Goal: Transaction & Acquisition: Purchase product/service

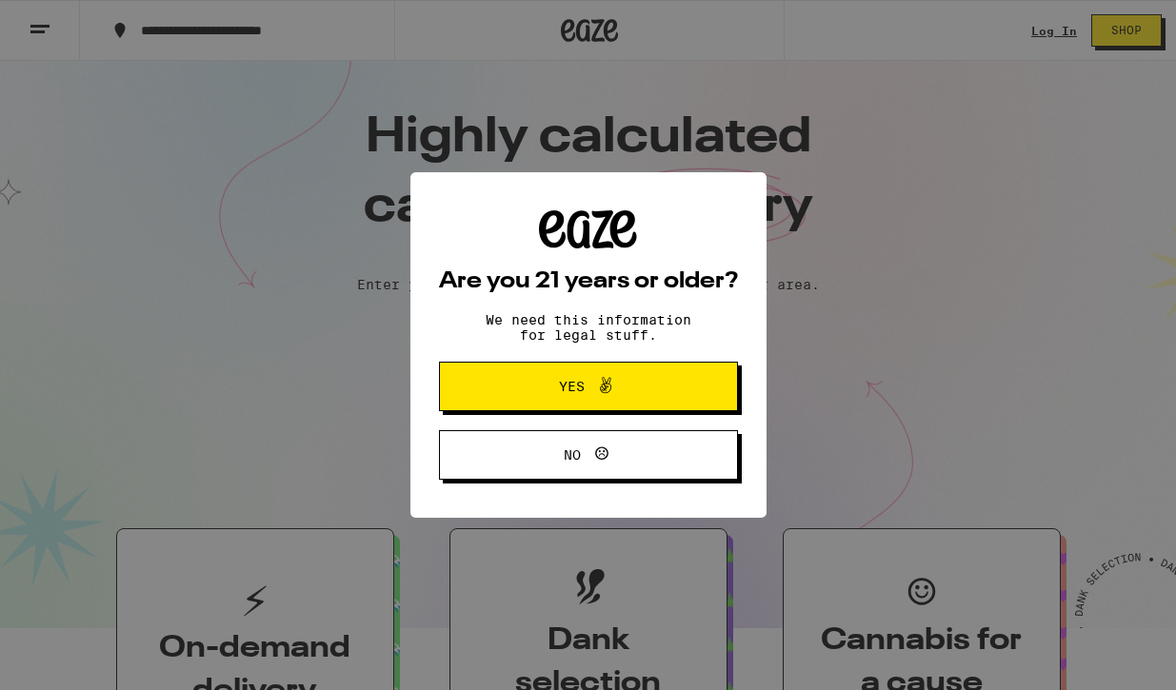
click at [611, 389] on icon at bounding box center [605, 385] width 23 height 23
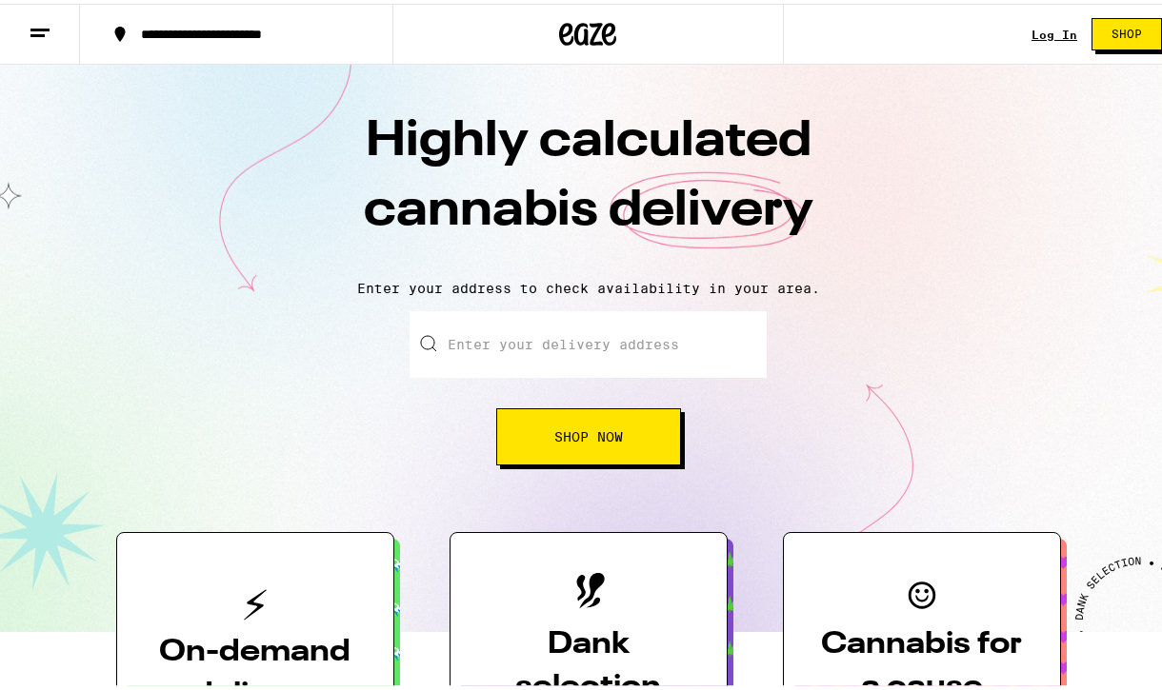
click at [1043, 37] on link "Log In" at bounding box center [1054, 31] width 46 height 12
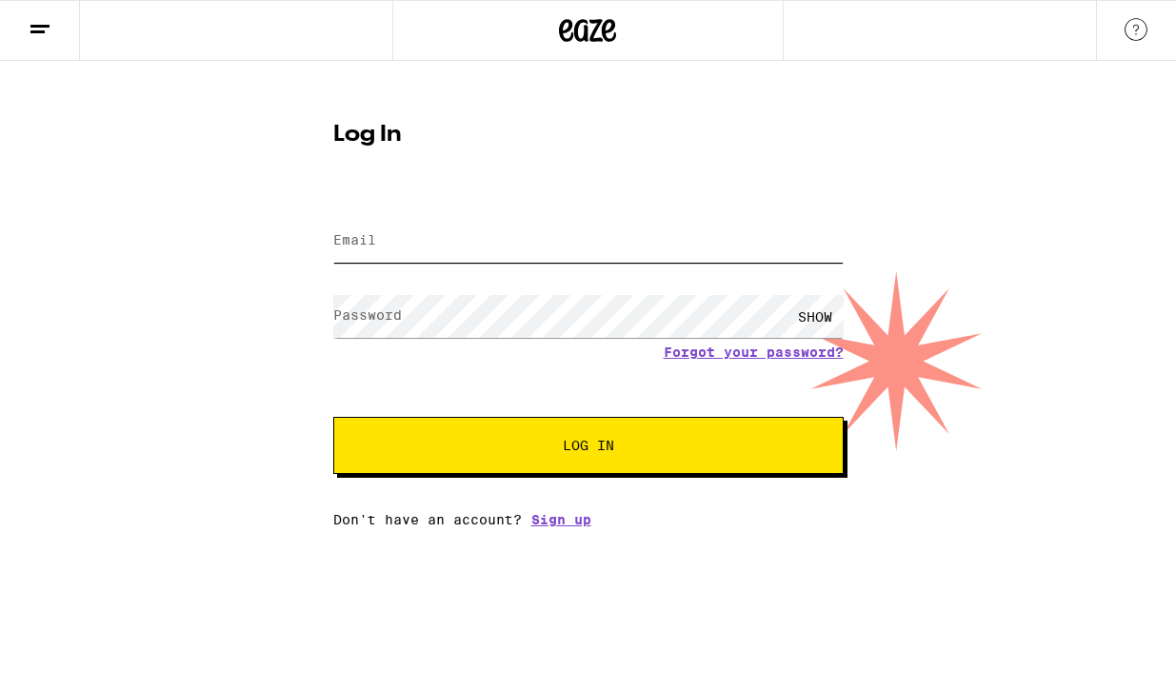
click at [536, 249] on input "Email" at bounding box center [588, 241] width 510 height 43
click at [625, 234] on input "Email" at bounding box center [588, 241] width 510 height 43
click at [626, 238] on input "Email" at bounding box center [588, 241] width 510 height 43
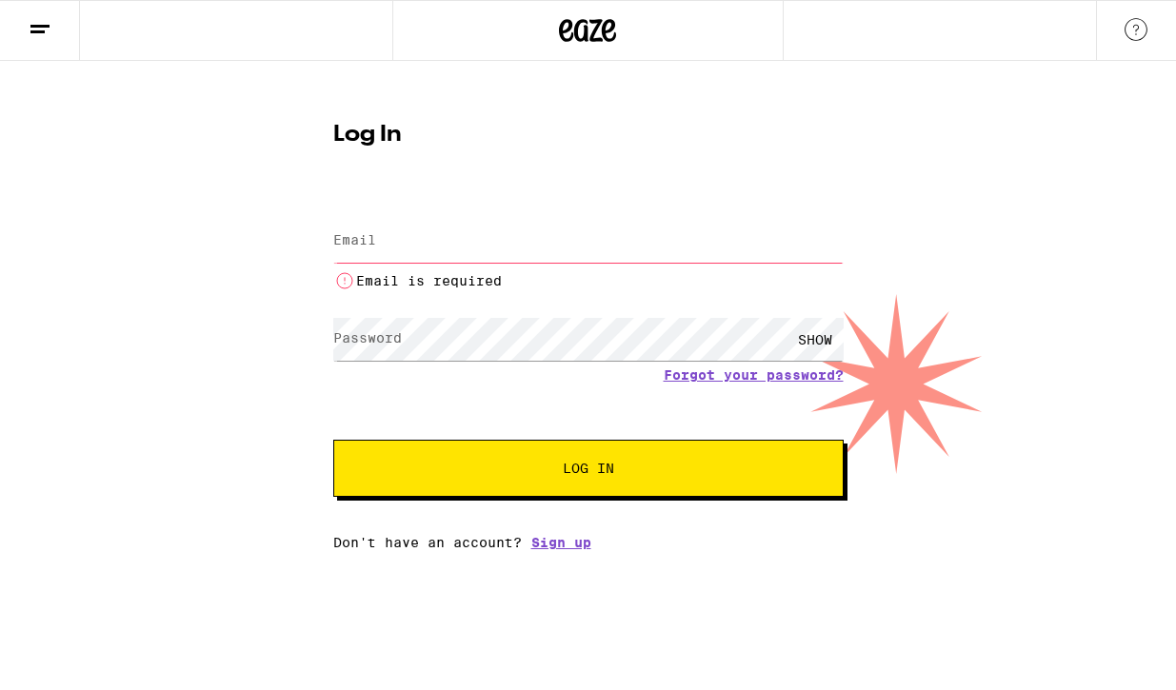
click at [443, 229] on input "Email" at bounding box center [588, 241] width 510 height 43
click at [630, 262] on input "Email" at bounding box center [588, 241] width 510 height 43
click at [774, 244] on input "Email" at bounding box center [588, 241] width 510 height 43
click at [547, 229] on input "Email" at bounding box center [588, 241] width 510 height 43
paste input "patricia.whitaker@gmail.com"
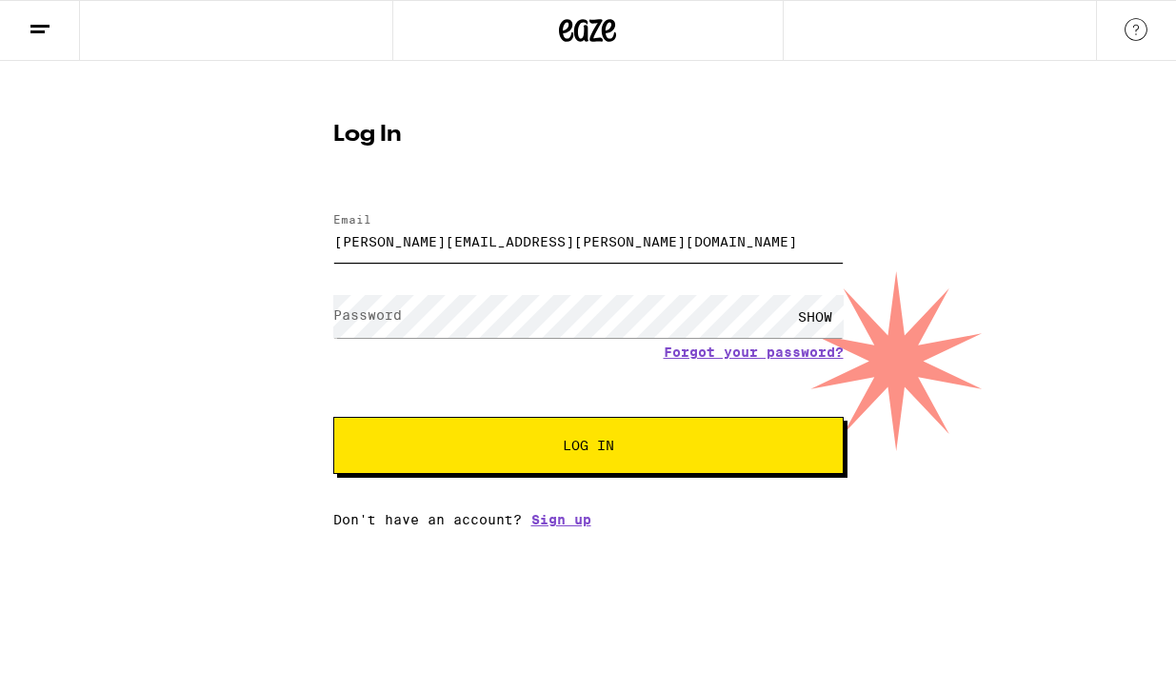
type input "patricia.whitaker@gmail.com"
click at [609, 452] on span "Log In" at bounding box center [588, 445] width 51 height 13
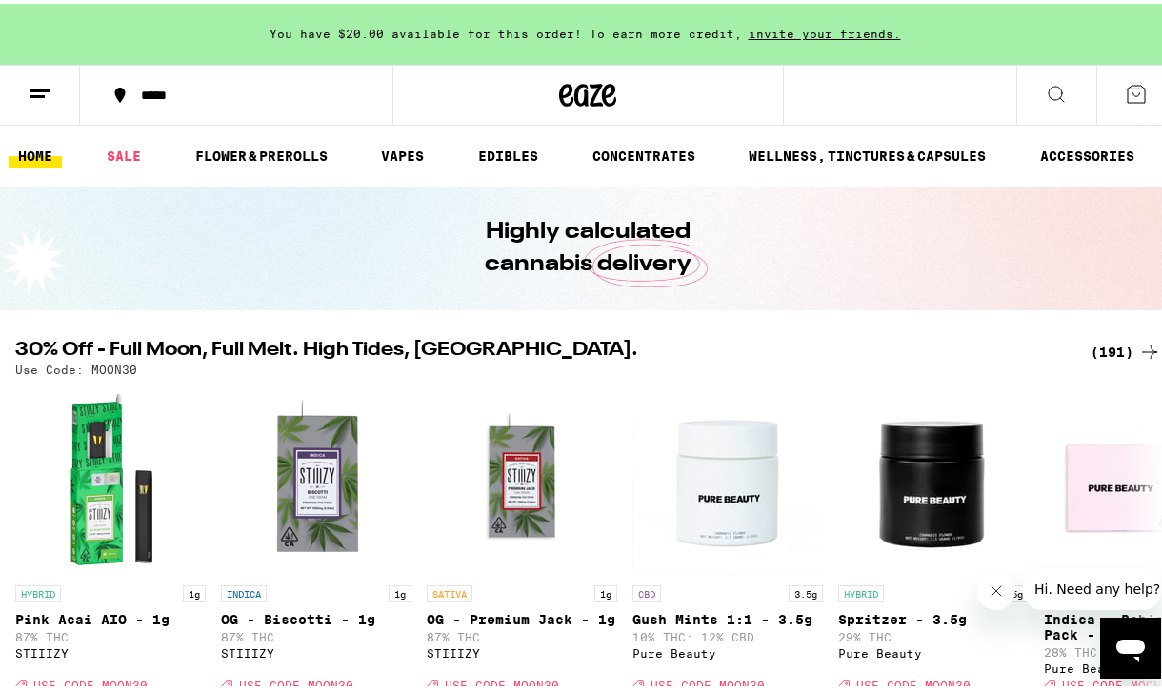
click at [1045, 95] on icon at bounding box center [1056, 90] width 23 height 23
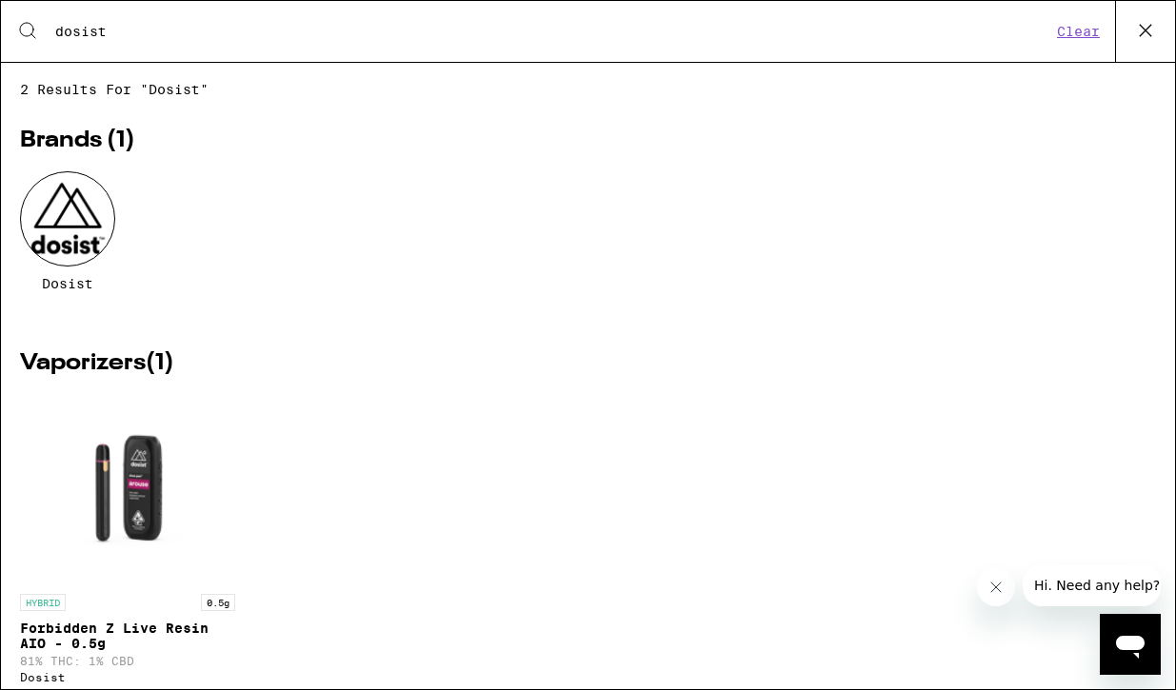
type input "dosist"
click at [35, 230] on div at bounding box center [67, 218] width 95 height 95
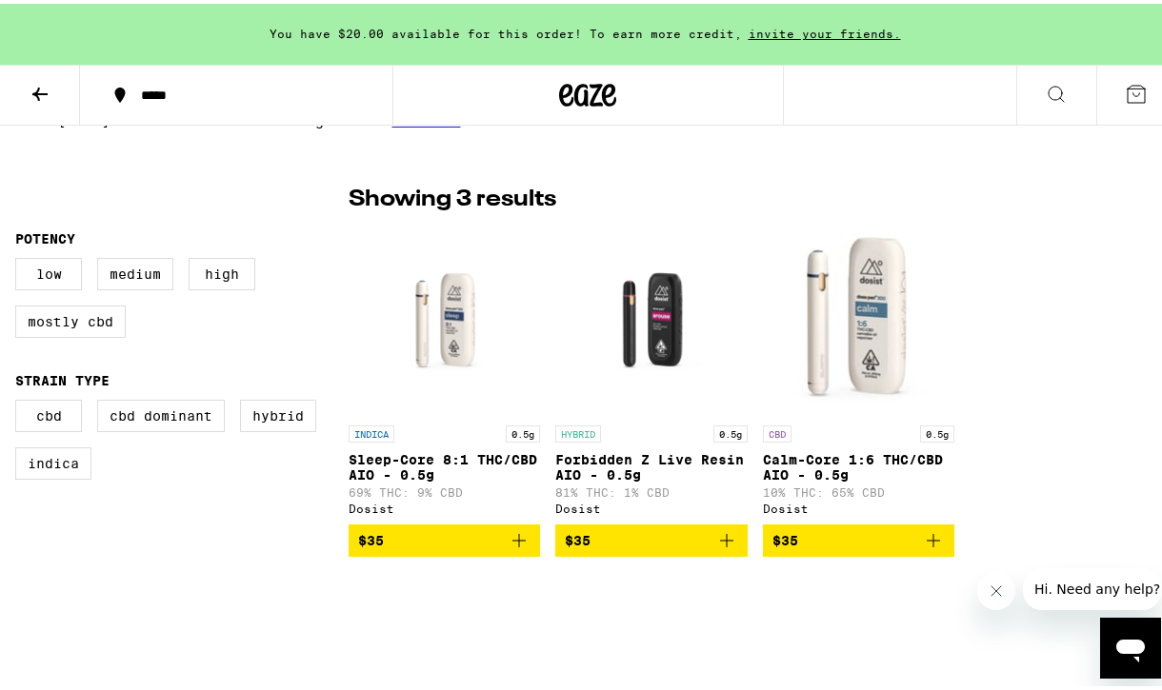
scroll to position [457, 0]
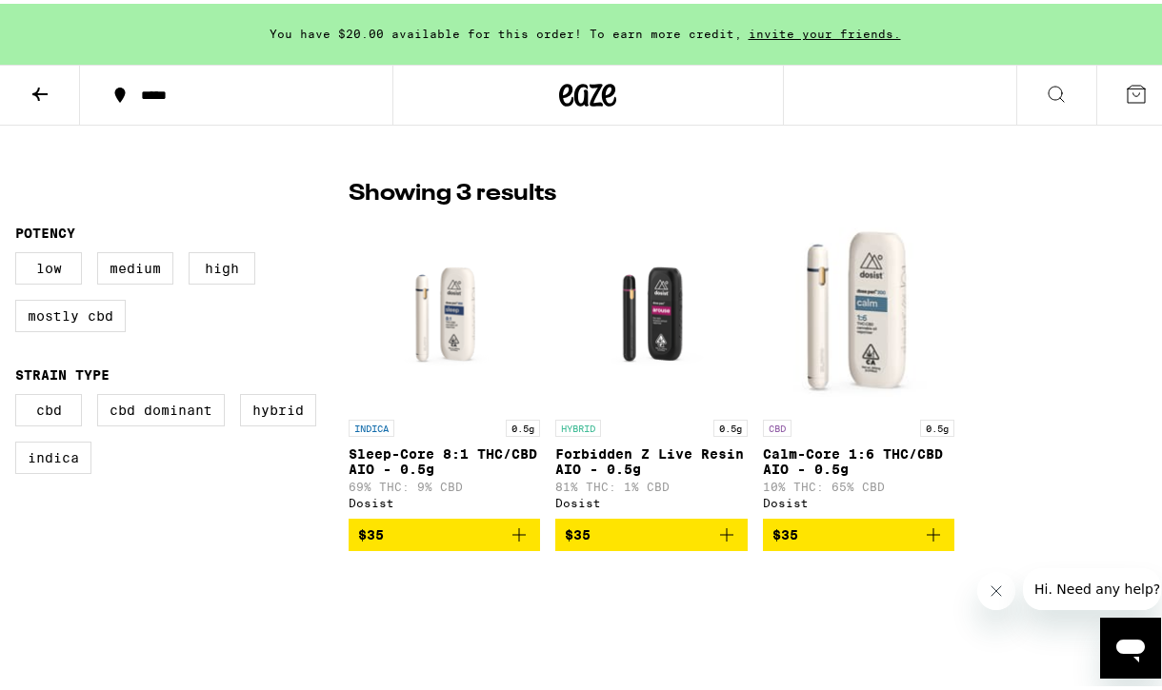
click at [928, 543] on icon "Add to bag" at bounding box center [933, 531] width 23 height 23
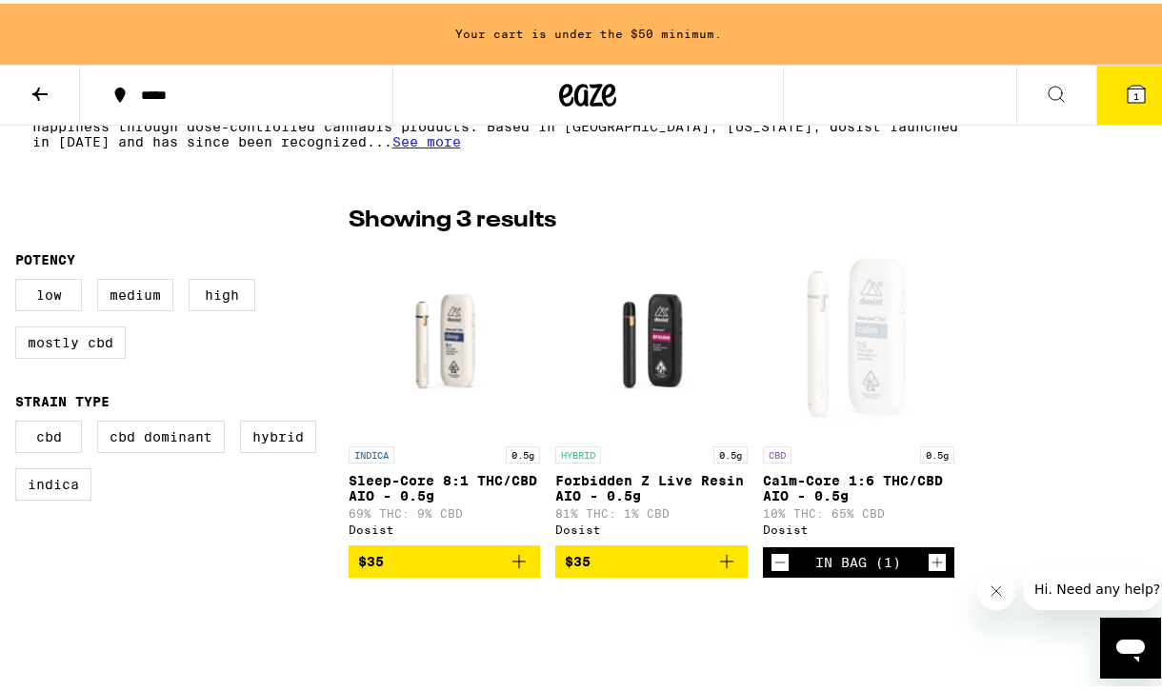
scroll to position [432, 0]
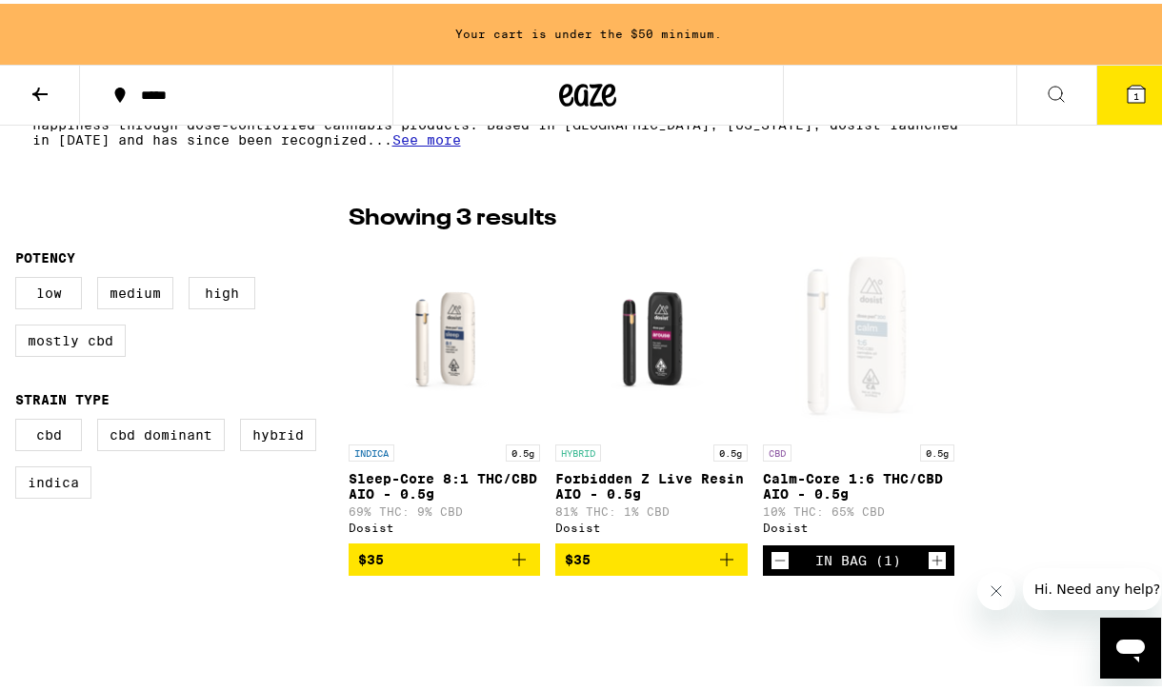
click at [660, 329] on img "Open page for Forbidden Z Live Resin AIO - 0.5g from Dosist" at bounding box center [650, 336] width 191 height 190
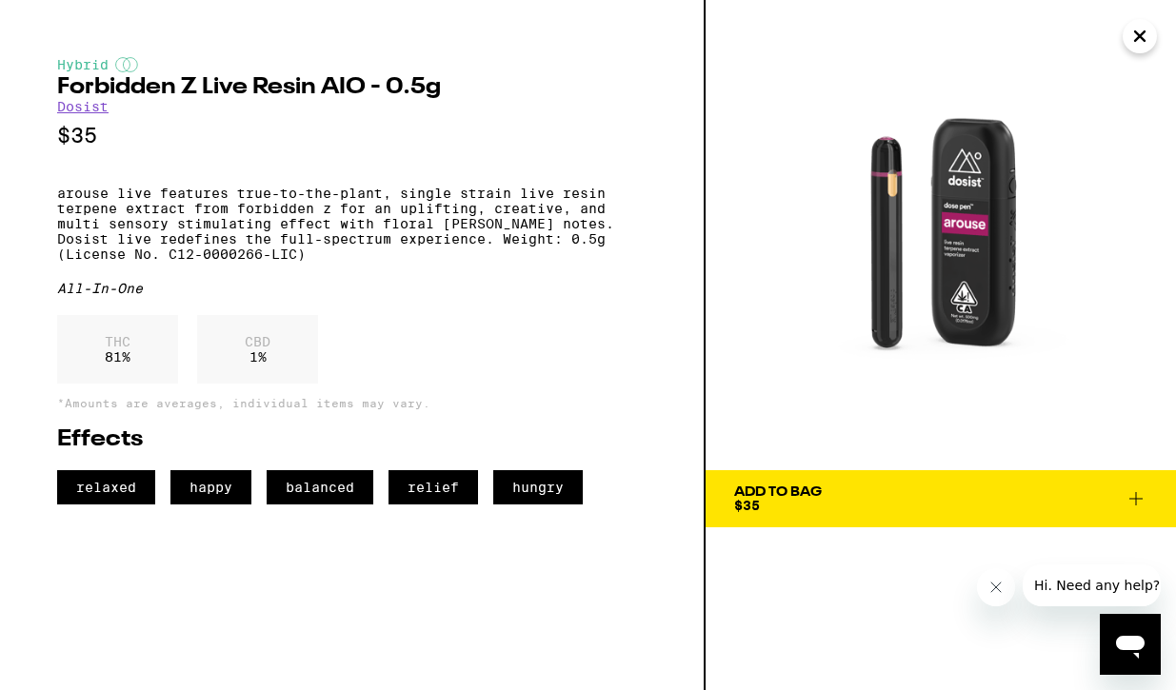
click at [1137, 499] on icon at bounding box center [1136, 499] width 23 height 23
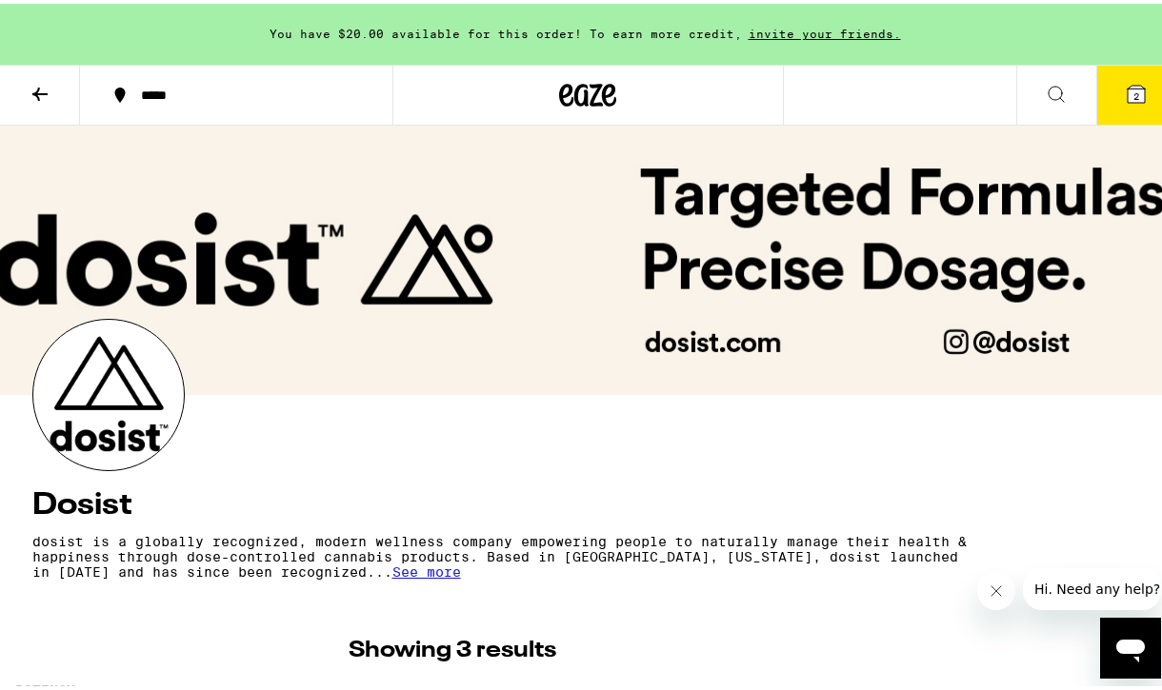
click at [1127, 88] on icon at bounding box center [1135, 90] width 17 height 17
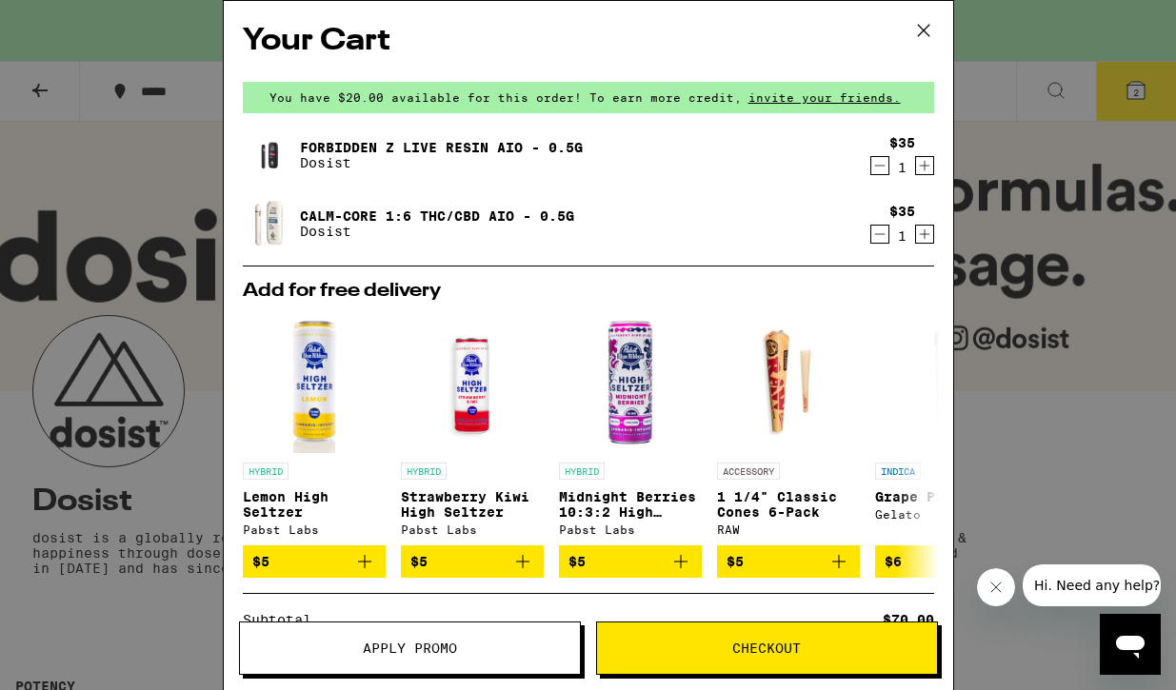
drag, startPoint x: 947, startPoint y: 54, endPoint x: 944, endPoint y: 101, distance: 46.7
click at [944, 101] on div "Your Cart You have $20.00 available for this order! To earn more credit, invite…" at bounding box center [588, 345] width 731 height 690
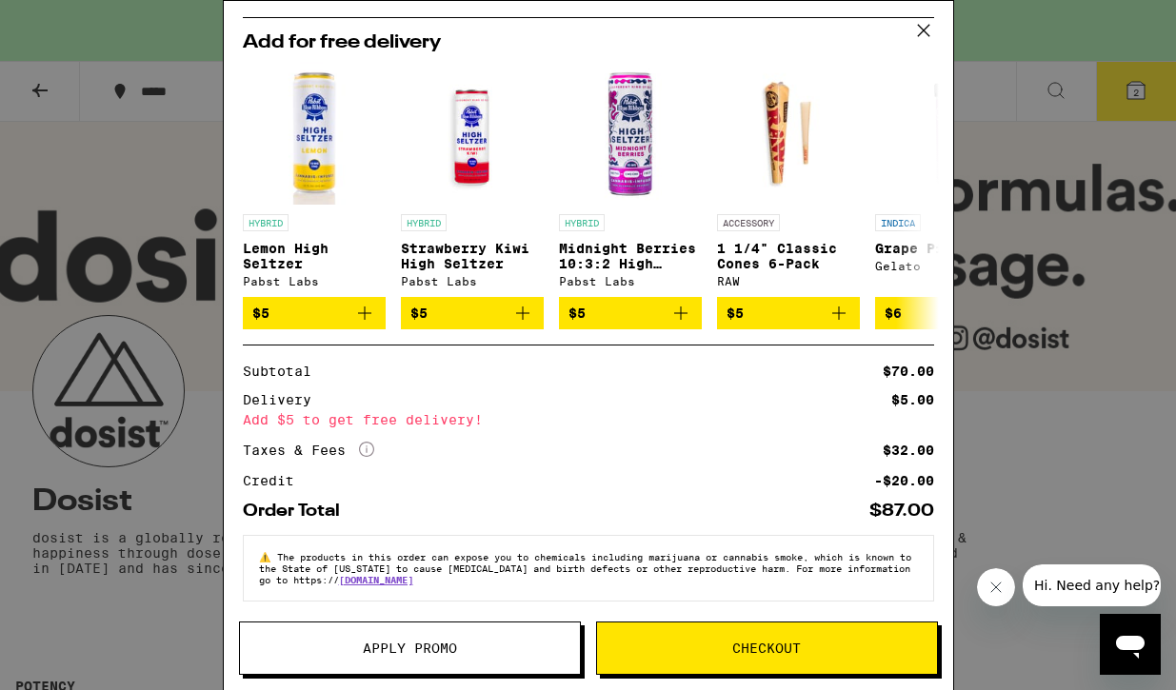
scroll to position [249, 0]
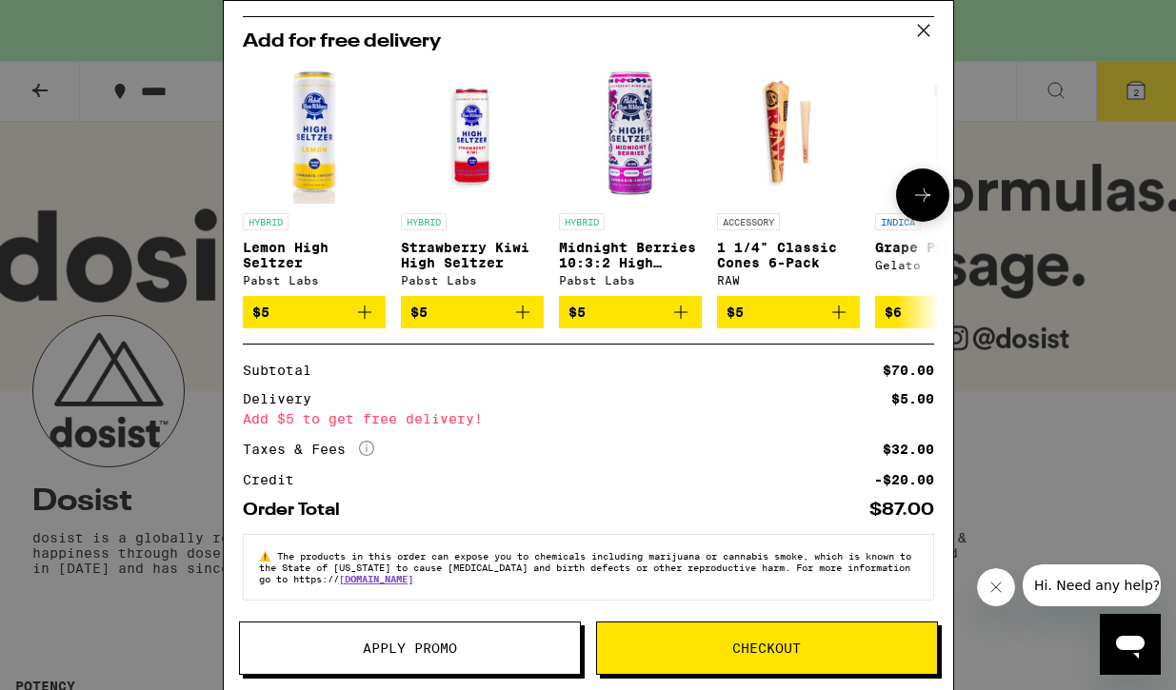
click at [913, 196] on icon at bounding box center [922, 195] width 23 height 23
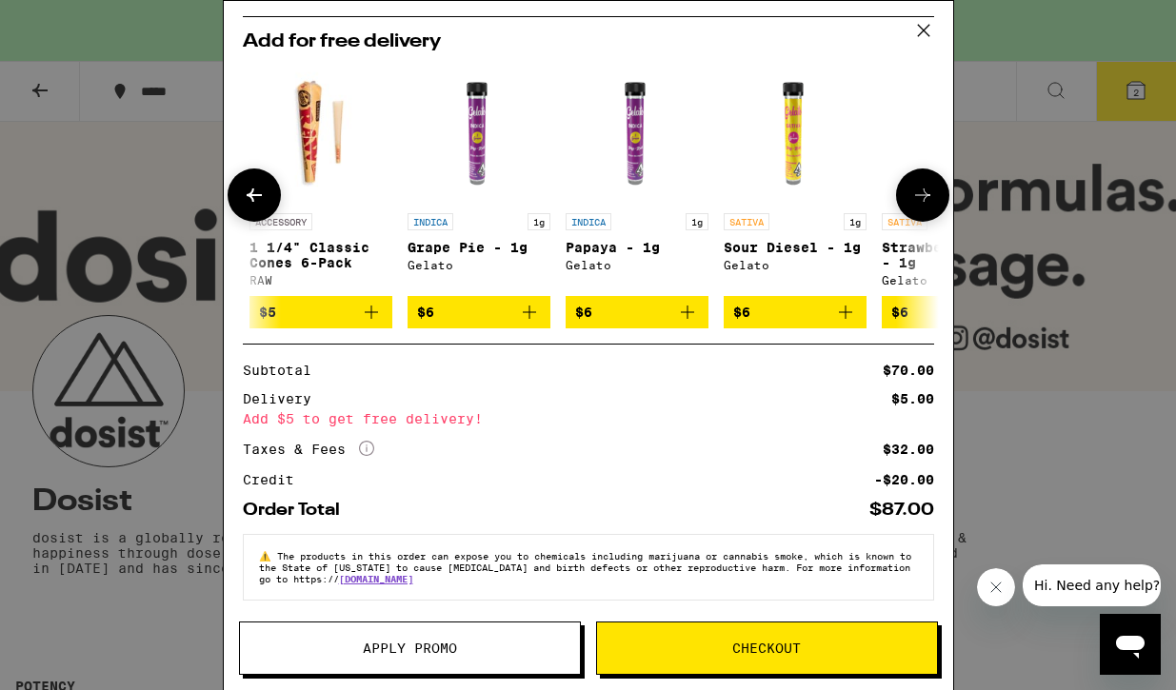
scroll to position [0, 469]
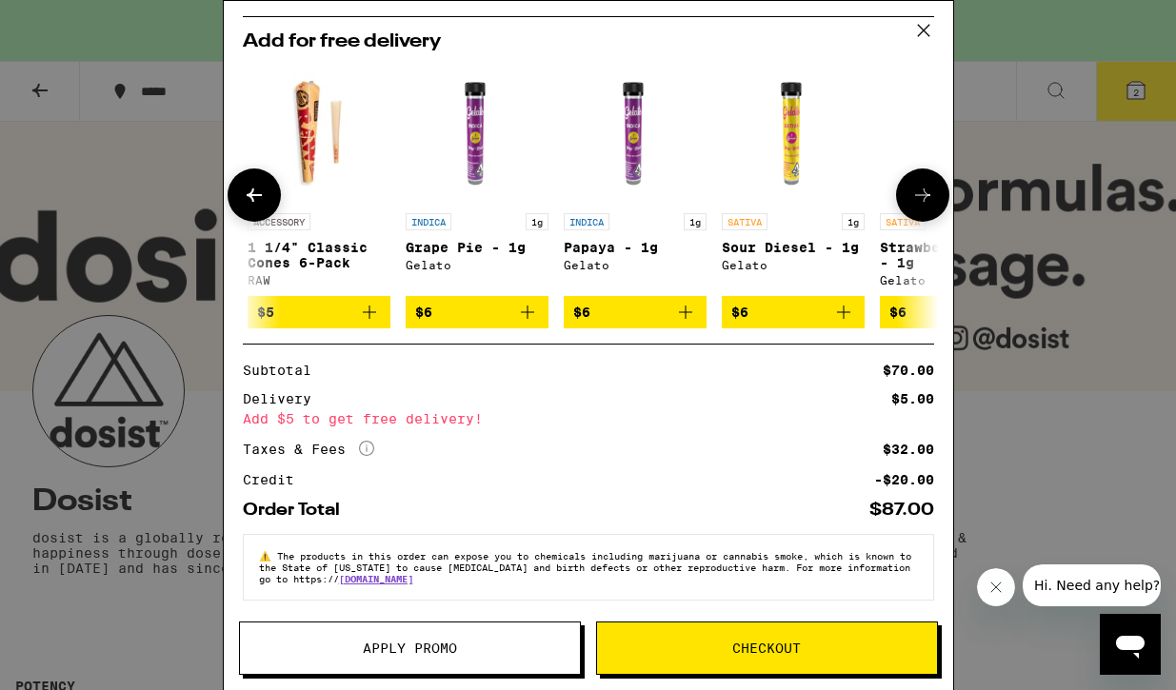
click at [259, 190] on icon at bounding box center [254, 195] width 23 height 23
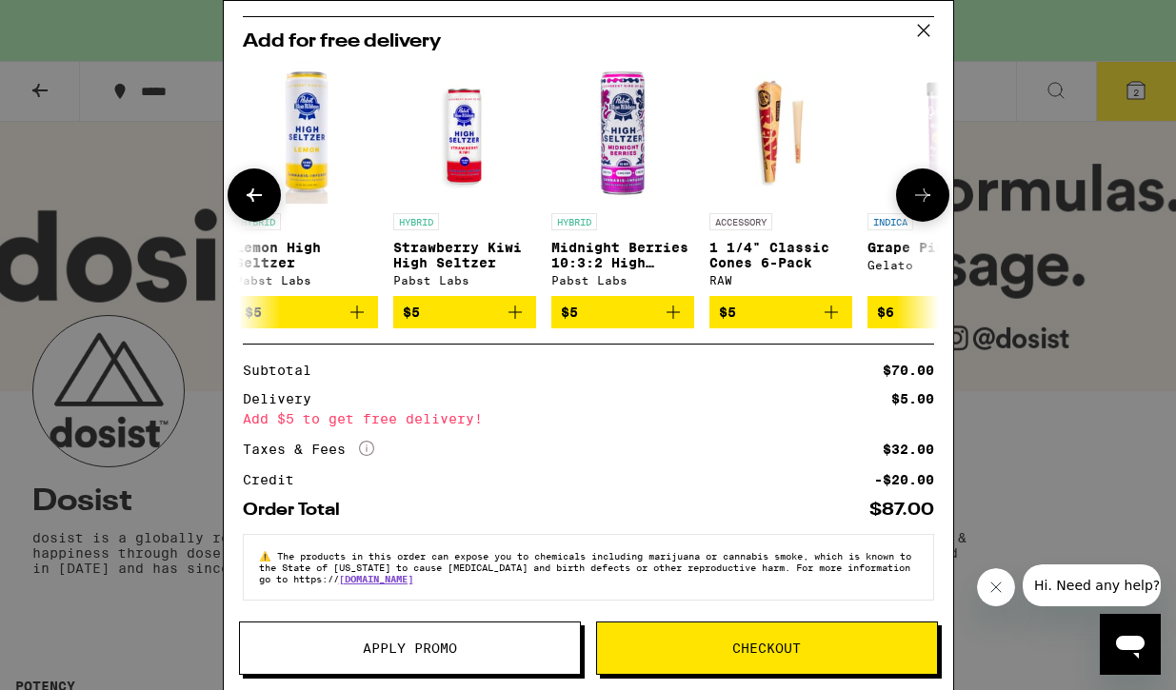
scroll to position [0, 0]
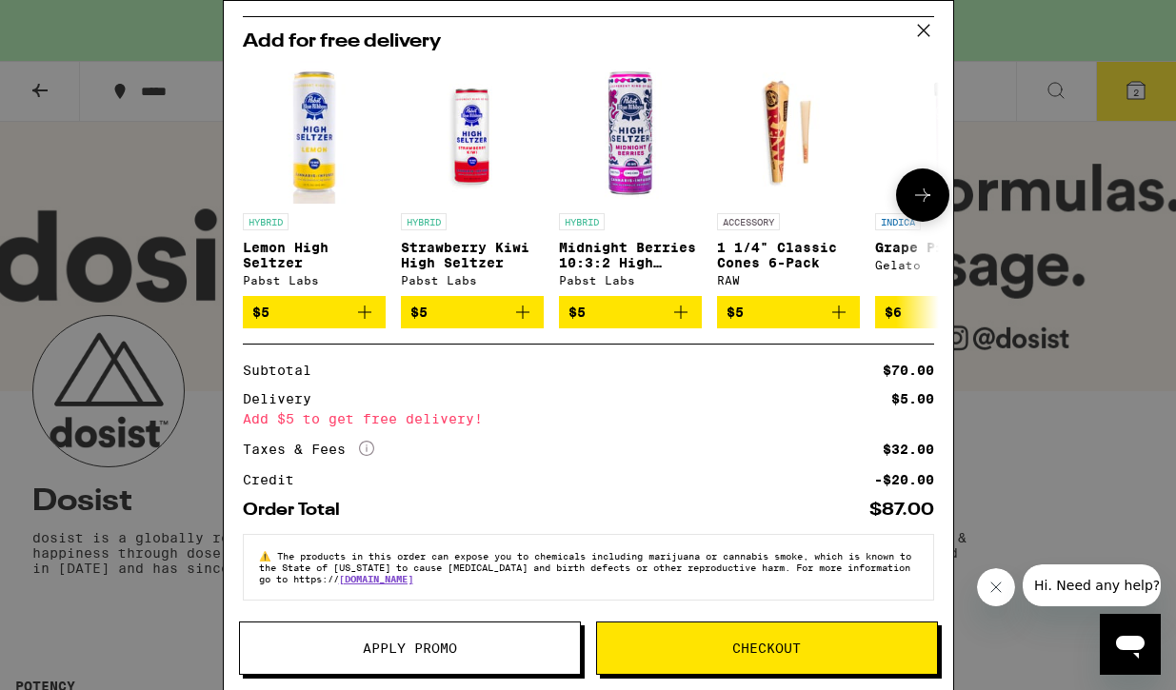
click at [657, 139] on img "Open page for Midnight Berries 10:3:2 High Seltzer from Pabst Labs" at bounding box center [630, 132] width 143 height 143
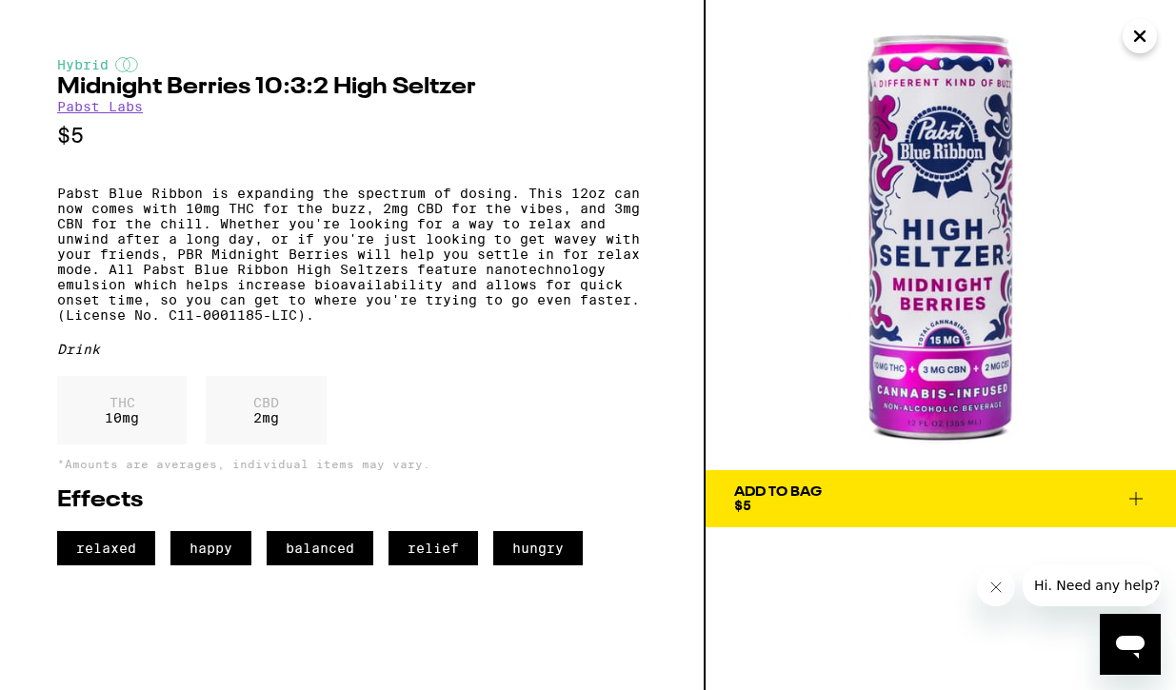
click at [1127, 40] on button "Close" at bounding box center [1140, 36] width 34 height 34
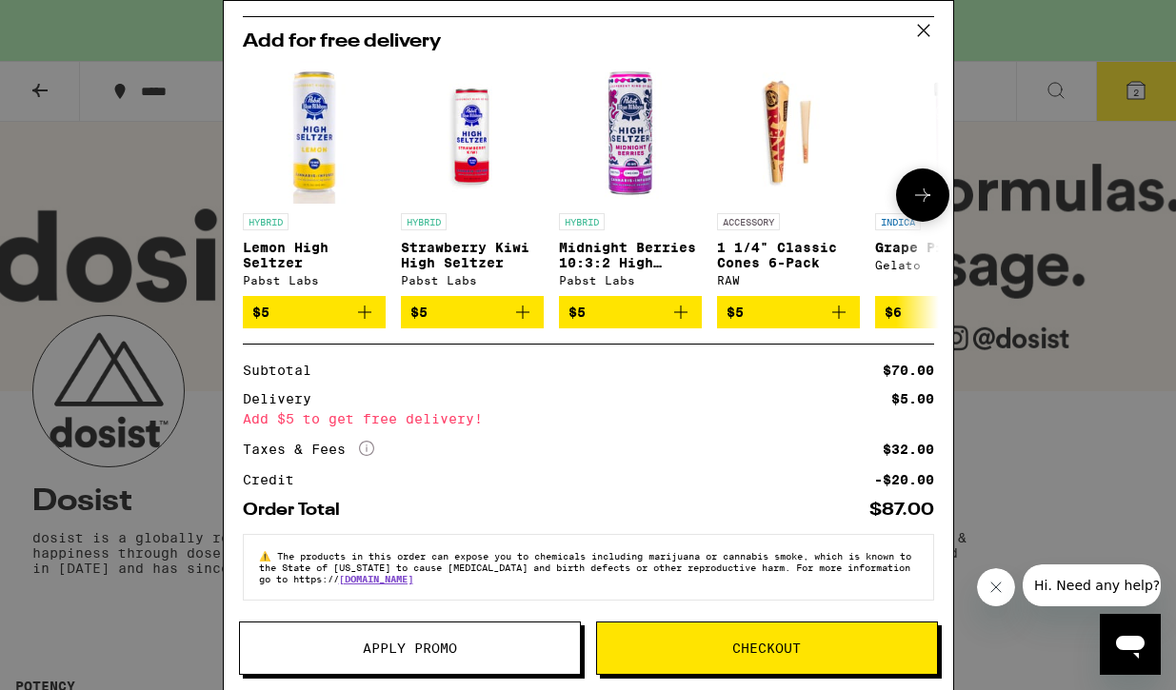
click at [682, 317] on icon "Add to bag" at bounding box center [680, 312] width 23 height 23
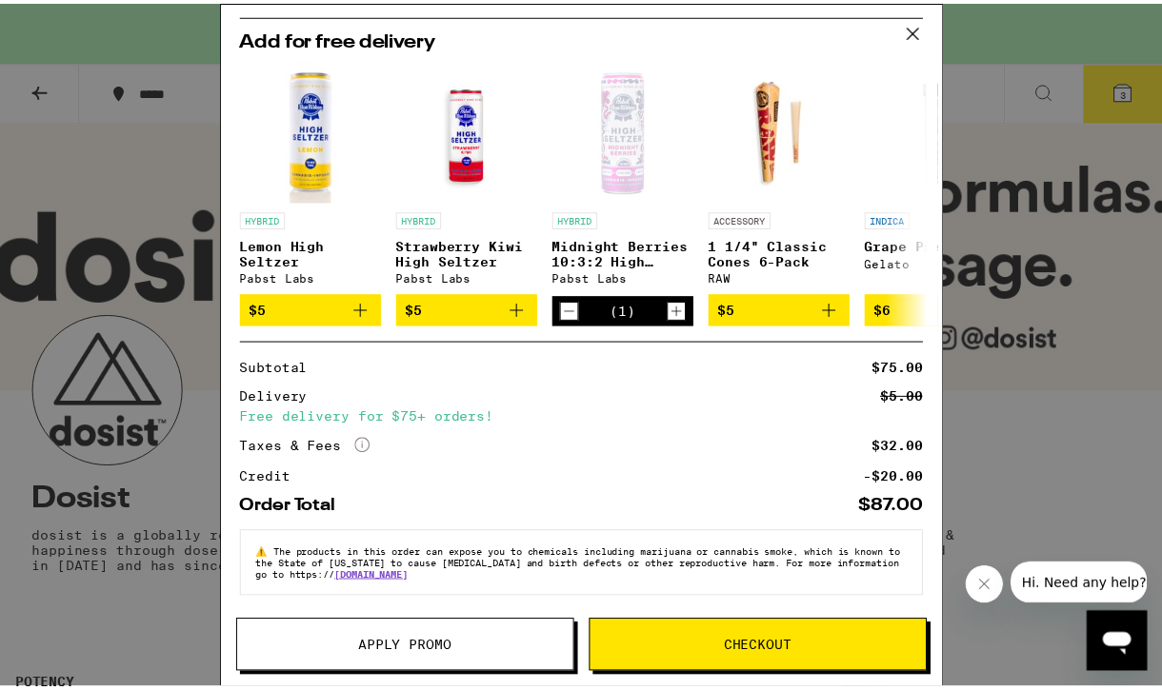
scroll to position [331, 0]
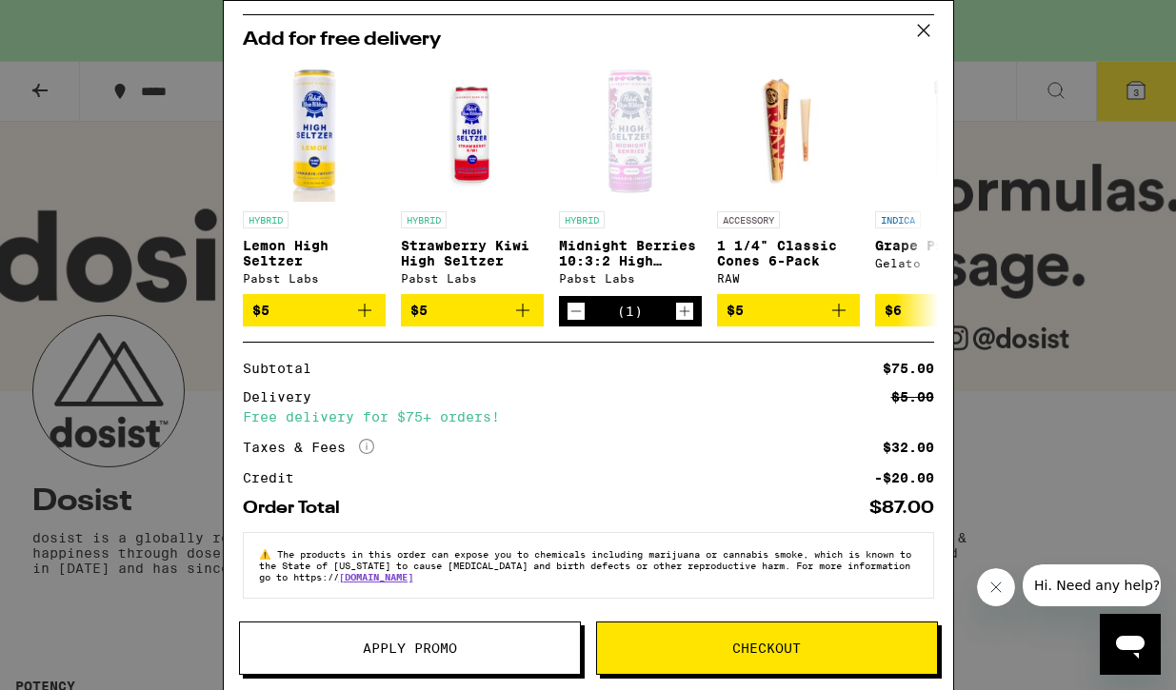
click at [754, 651] on span "Checkout" at bounding box center [766, 648] width 69 height 13
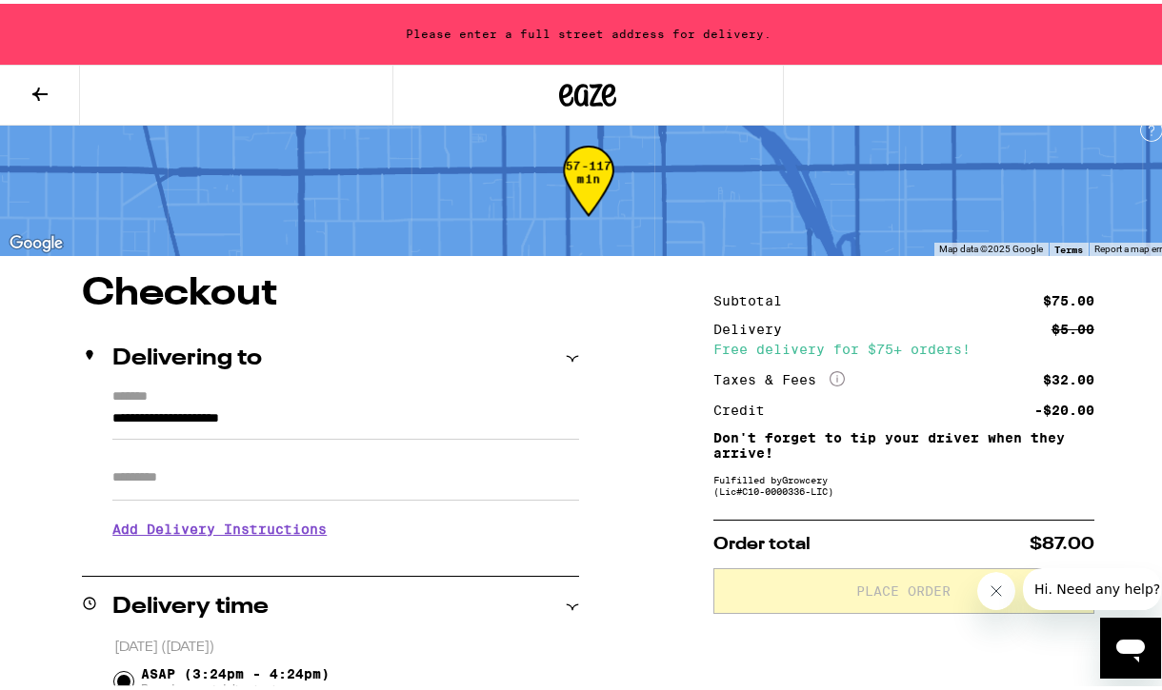
scroll to position [19, 0]
click at [46, 87] on icon at bounding box center [40, 90] width 23 height 23
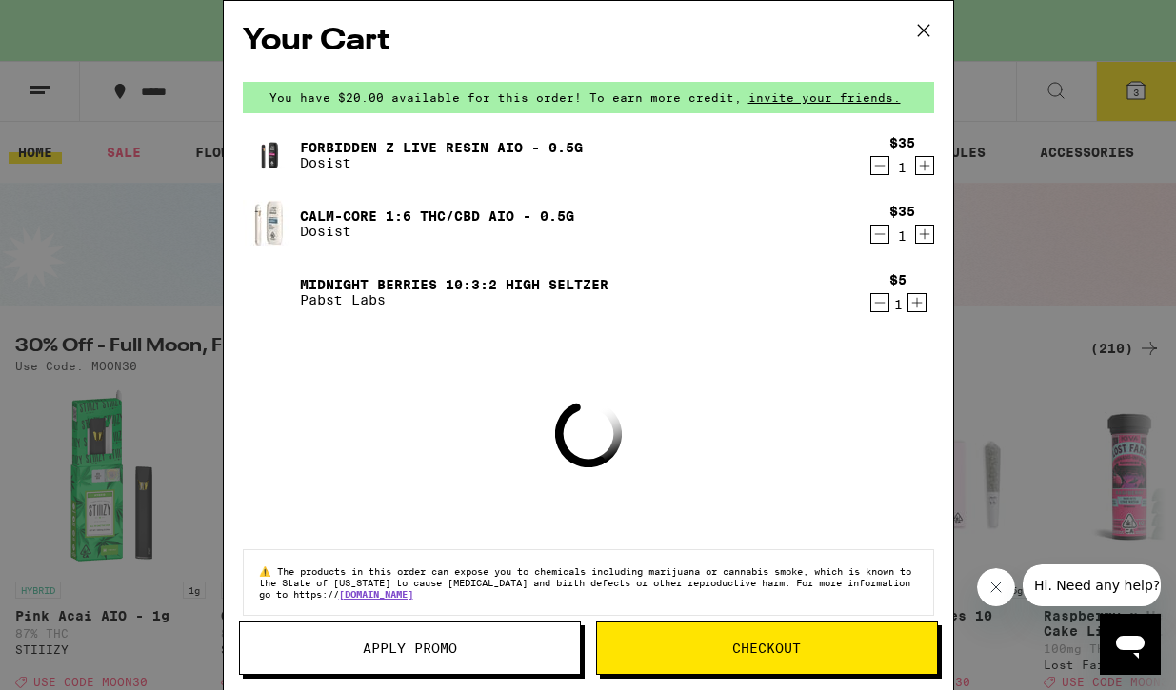
click at [915, 30] on icon at bounding box center [923, 30] width 29 height 29
click at [928, 30] on icon at bounding box center [923, 30] width 29 height 29
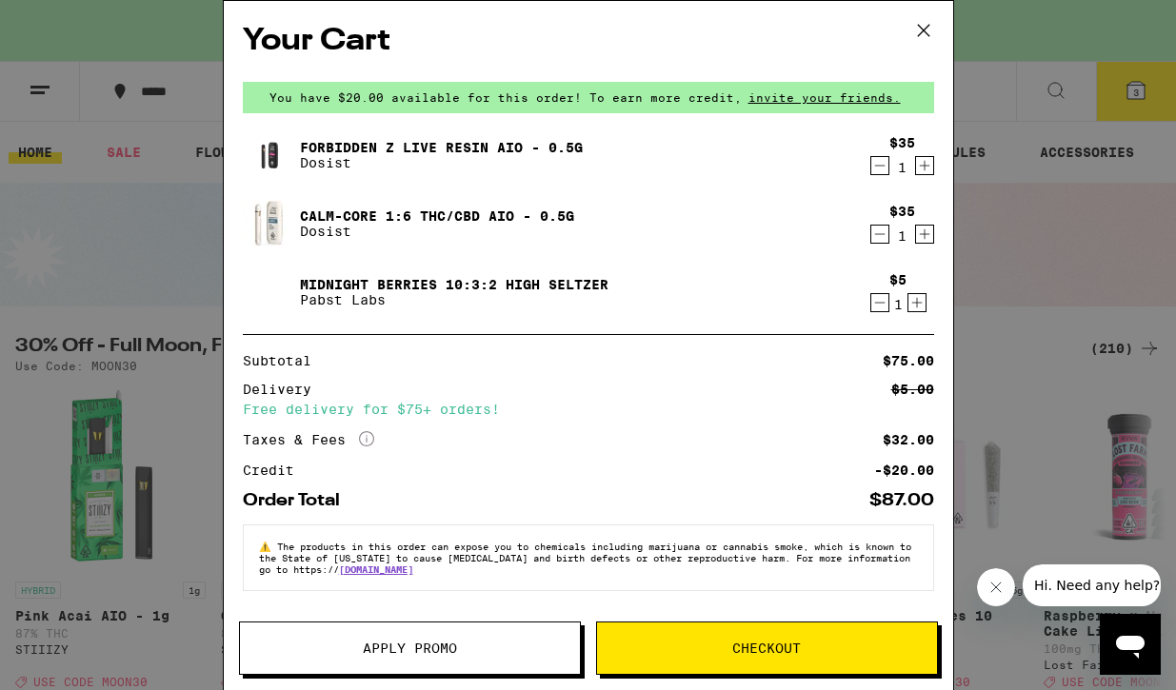
click at [925, 31] on icon at bounding box center [922, 30] width 11 height 11
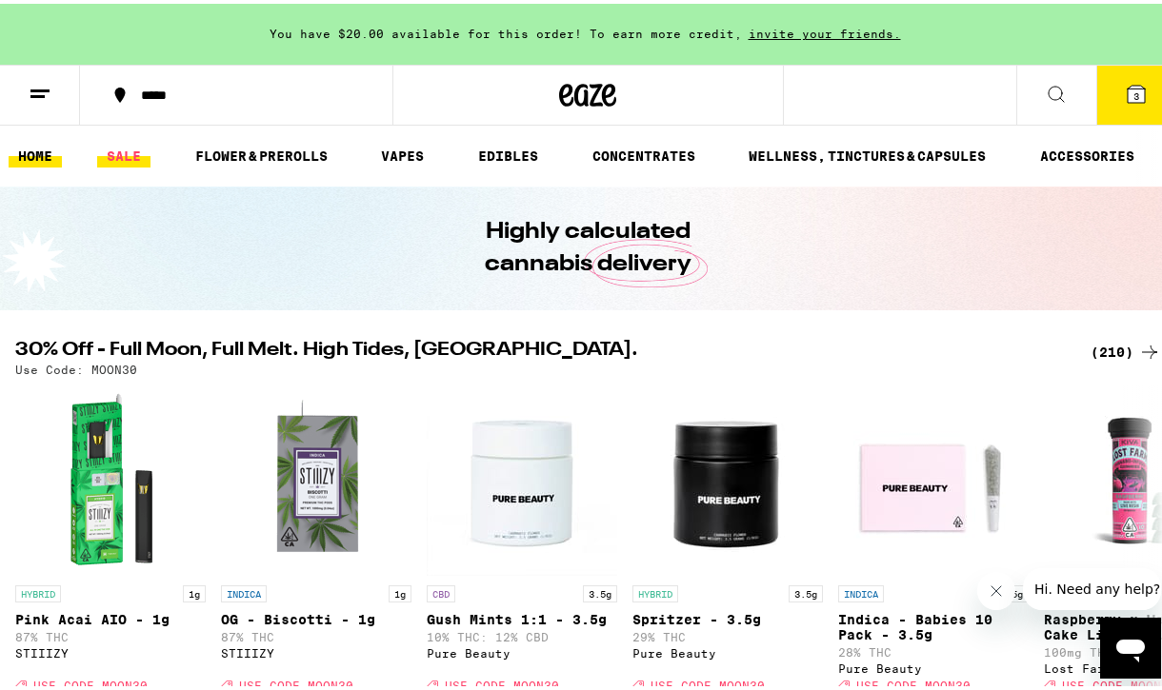
click at [113, 161] on link "SALE" at bounding box center [123, 152] width 53 height 23
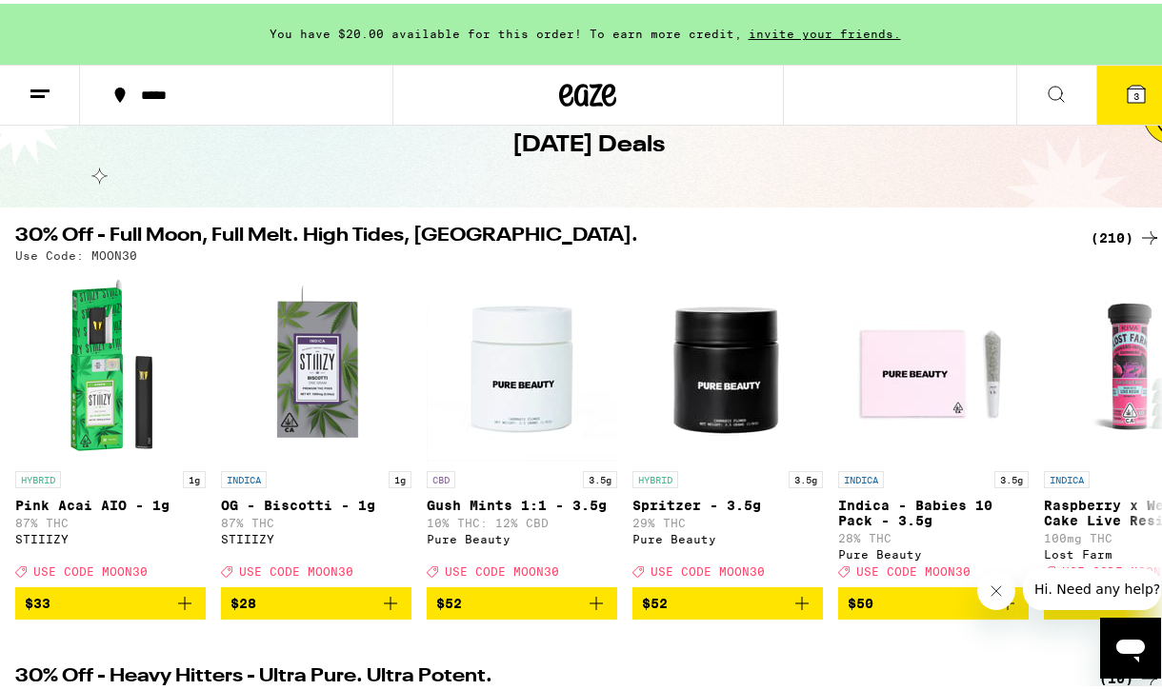
scroll to position [112, 0]
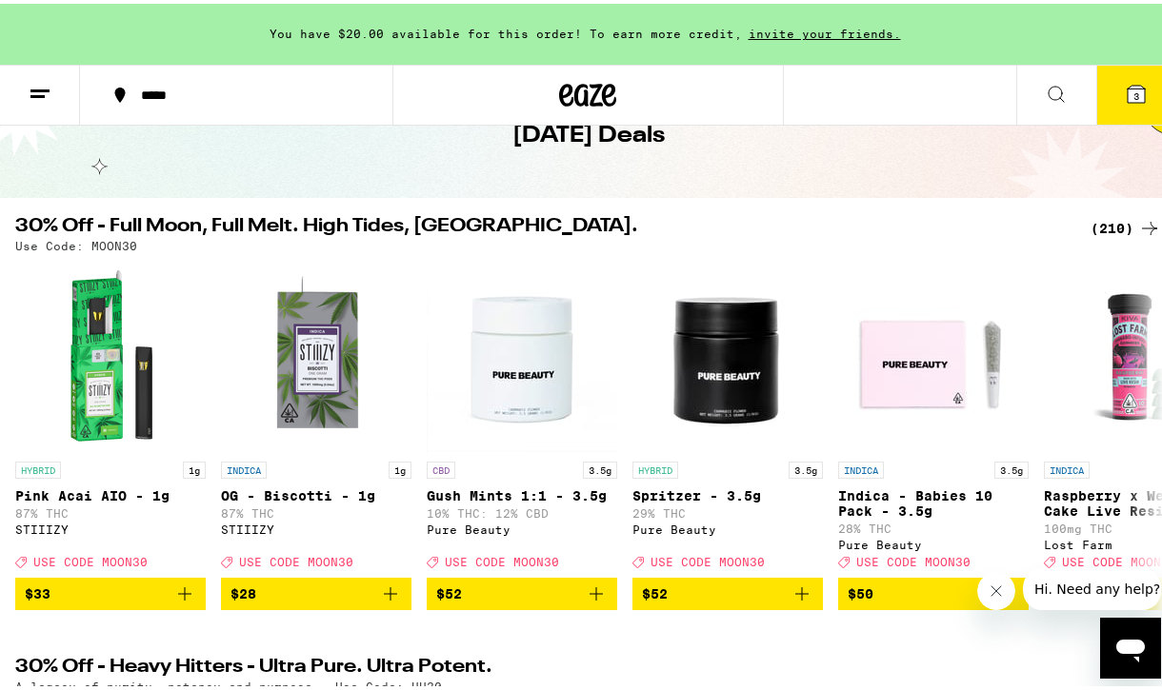
click at [1138, 223] on icon at bounding box center [1149, 224] width 23 height 23
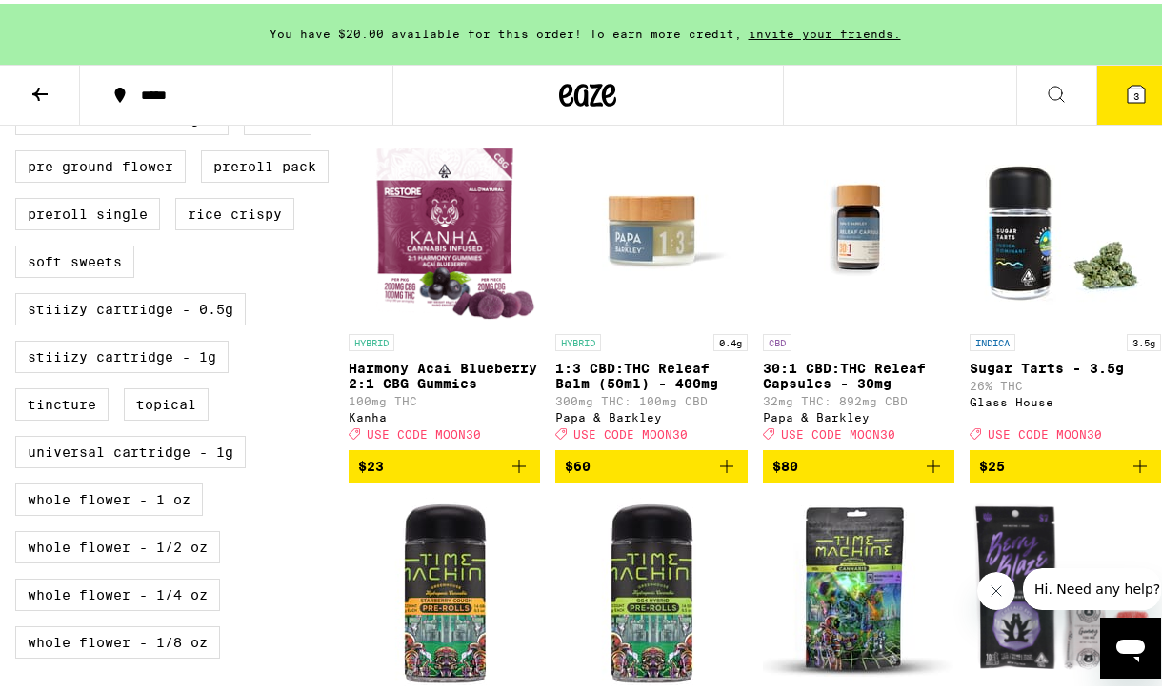
scroll to position [926, 0]
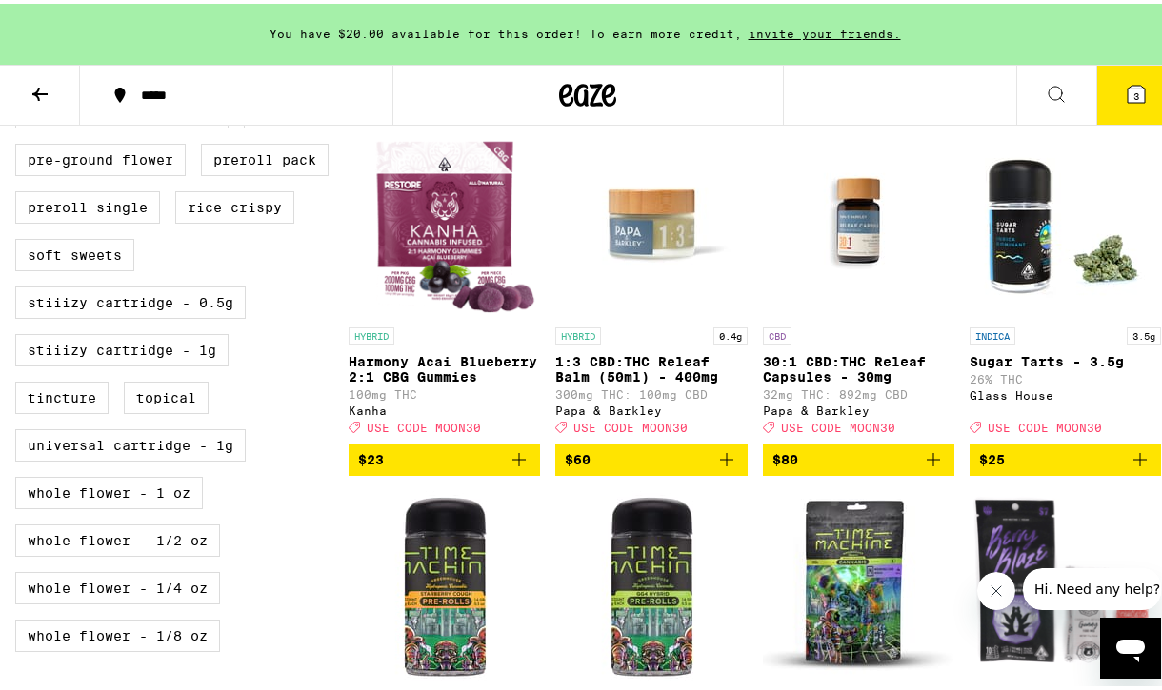
click at [927, 468] on icon "Add to bag" at bounding box center [933, 456] width 23 height 23
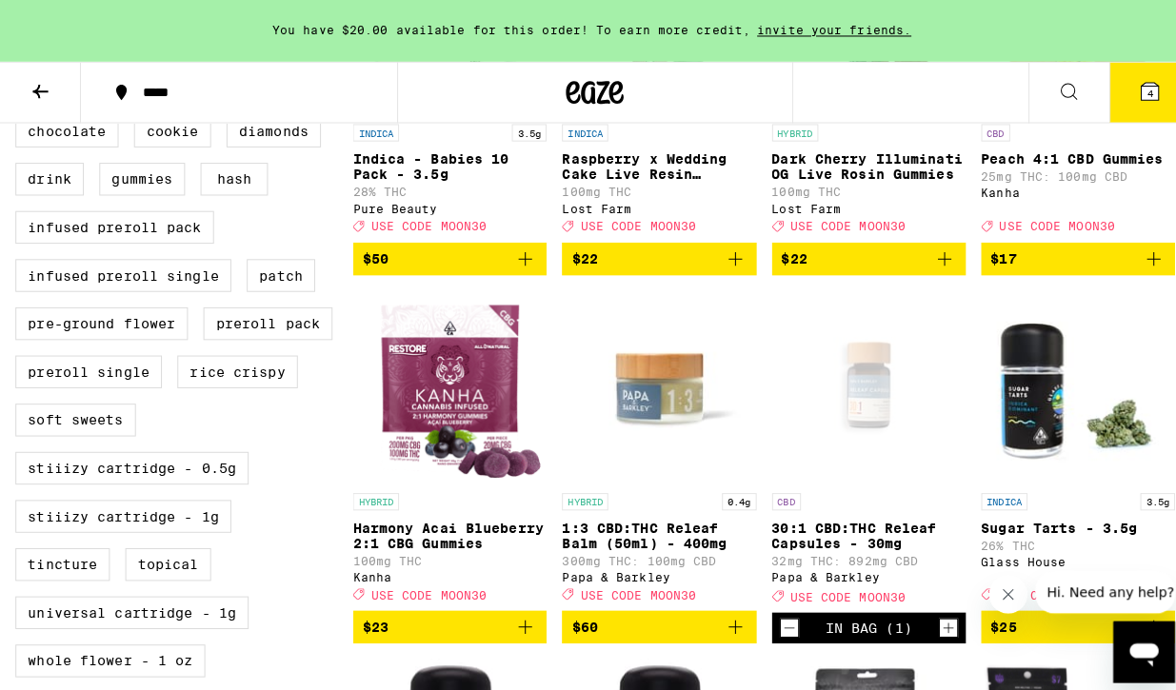
scroll to position [790, 0]
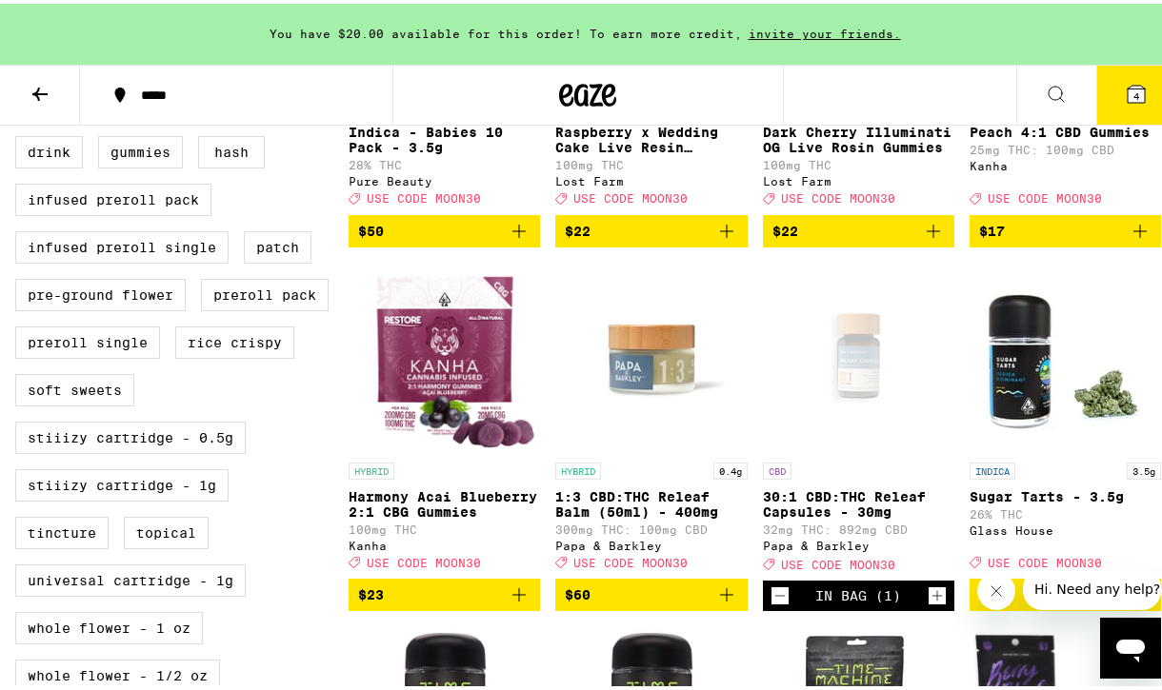
click at [771, 604] on icon "Decrement" at bounding box center [779, 592] width 17 height 23
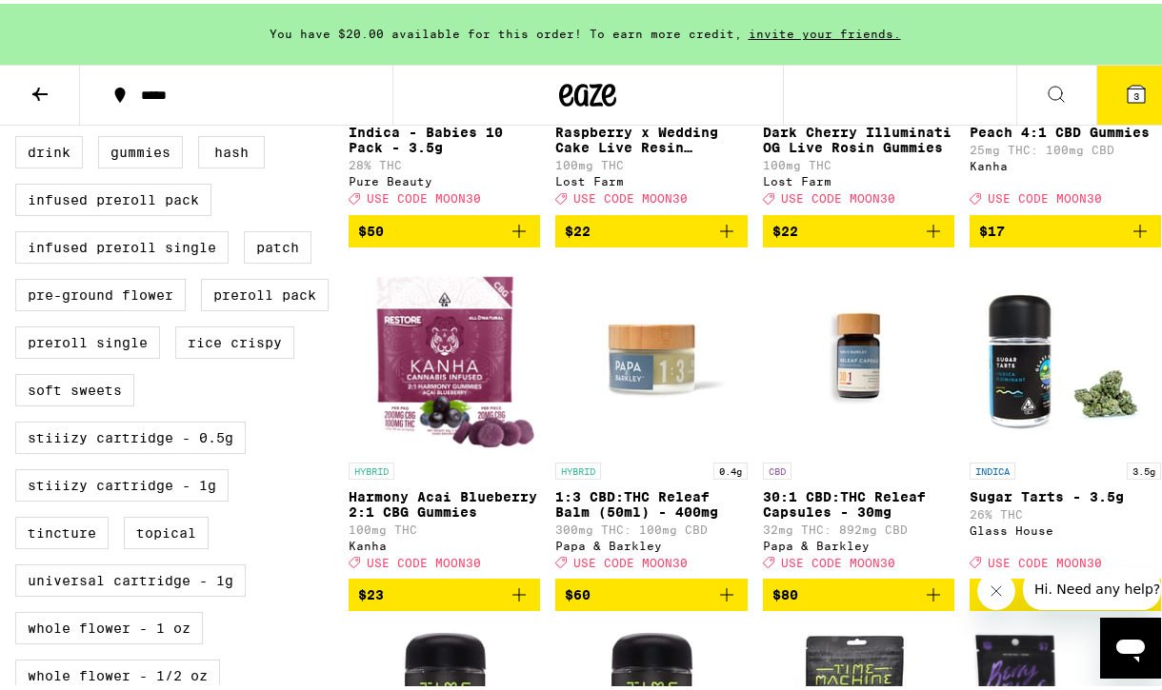
click at [1106, 91] on button "3" at bounding box center [1136, 91] width 80 height 59
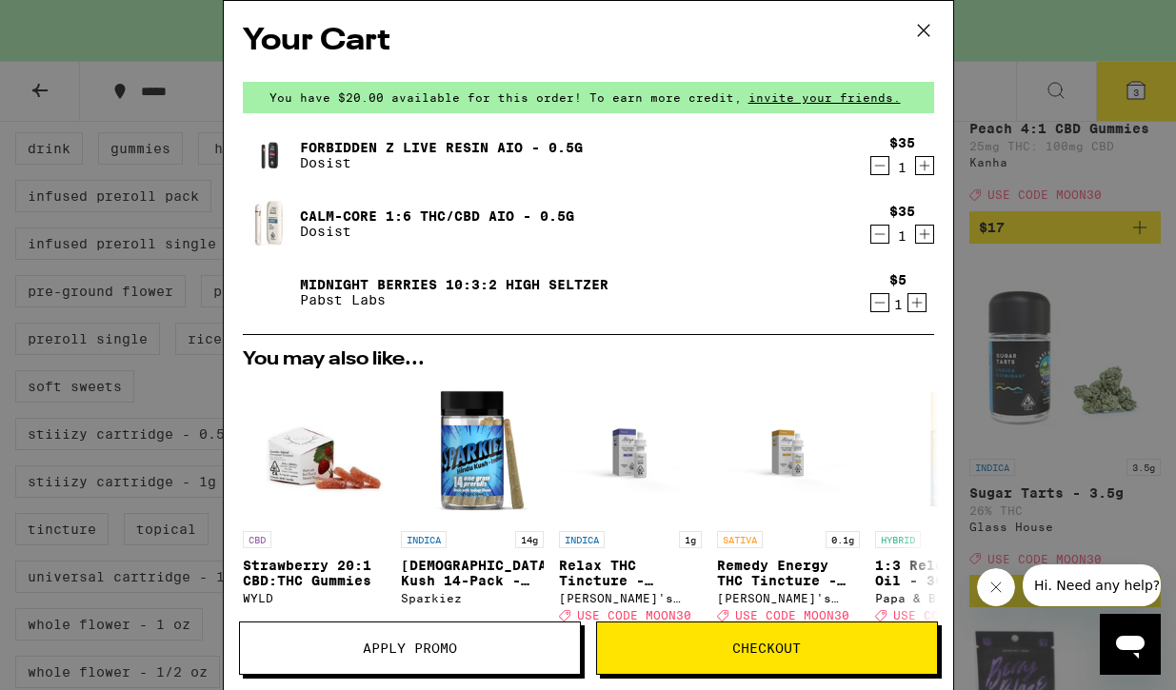
click at [756, 648] on span "Checkout" at bounding box center [766, 648] width 69 height 13
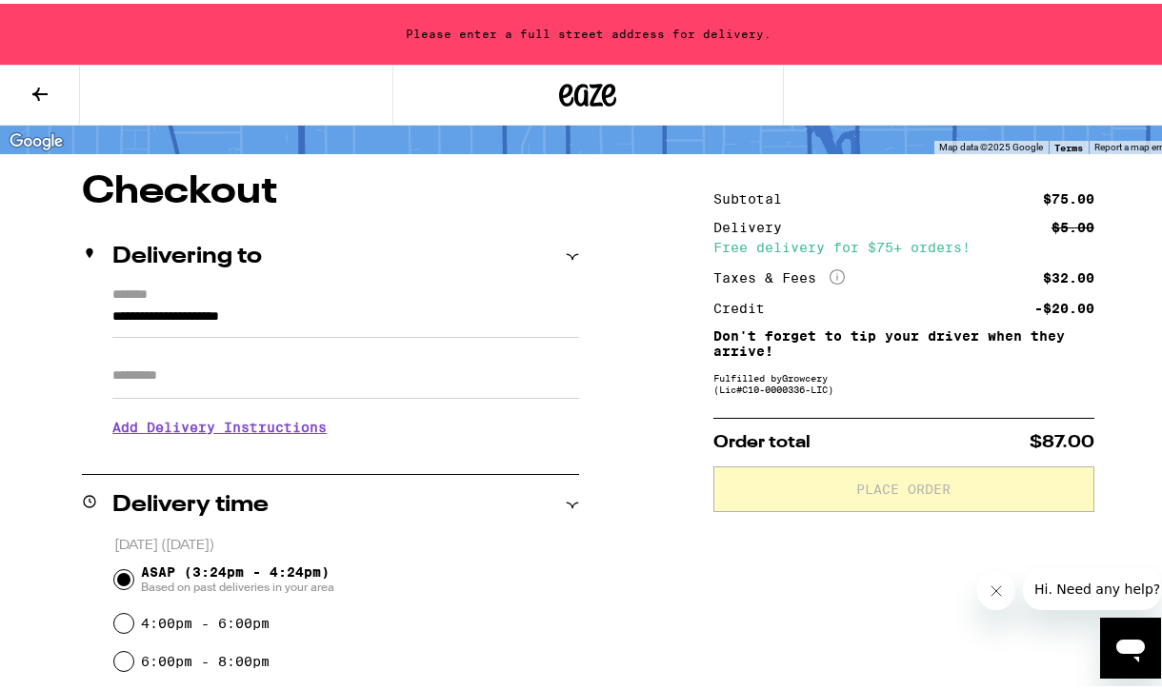
scroll to position [129, 0]
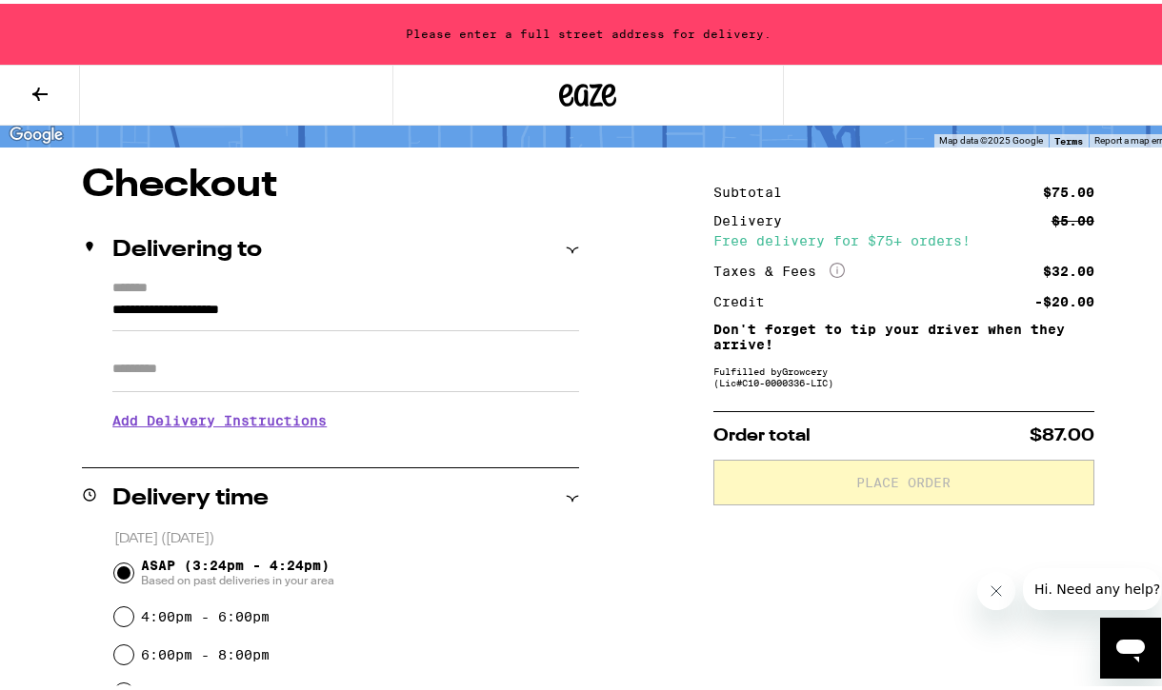
click at [369, 382] on input "Apt/Suite" at bounding box center [345, 366] width 467 height 46
click at [343, 313] on input "**********" at bounding box center [345, 311] width 467 height 32
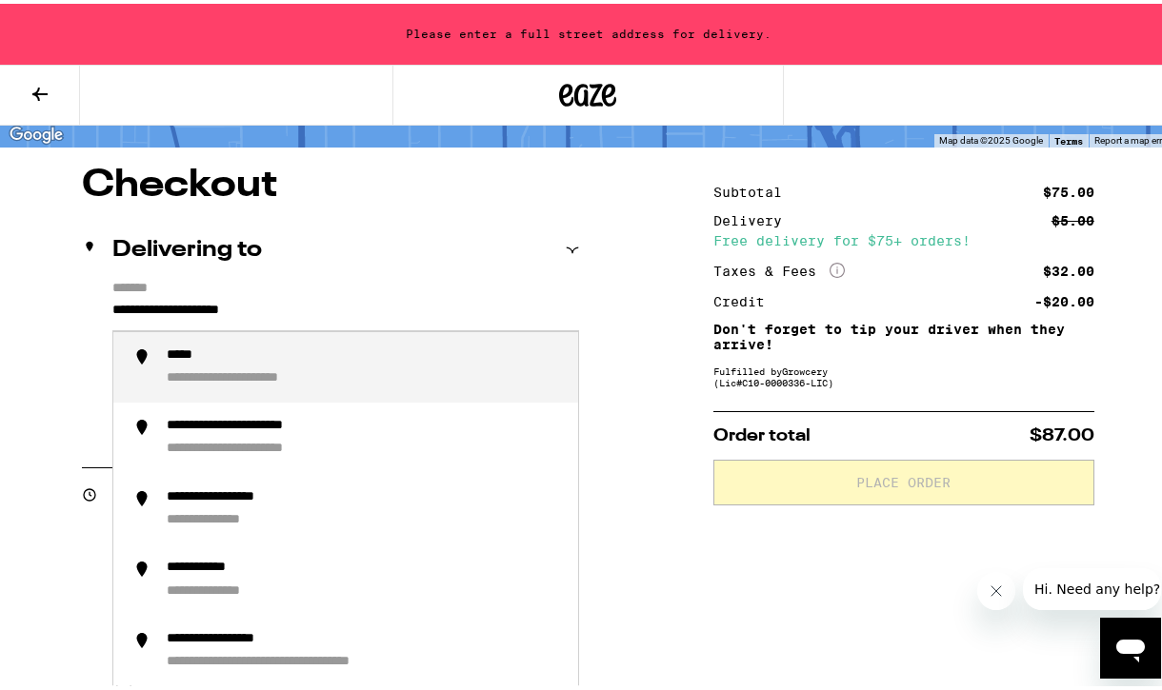
click at [430, 318] on input "**********" at bounding box center [345, 311] width 467 height 32
click at [460, 374] on div "**********" at bounding box center [365, 364] width 396 height 41
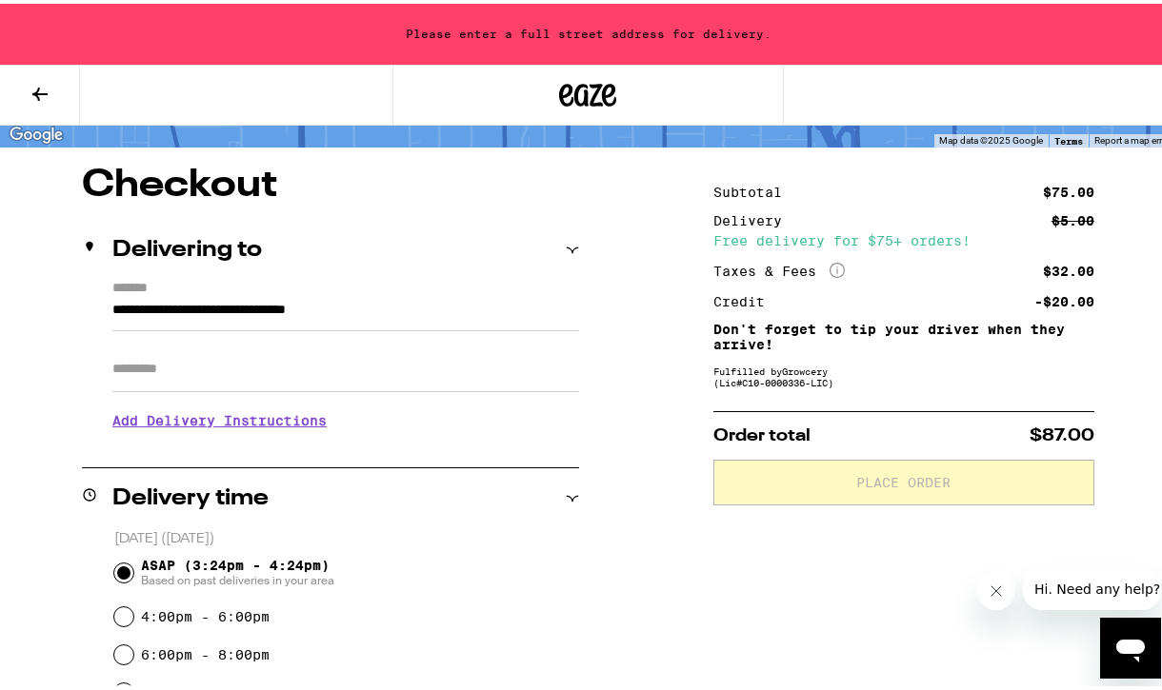
type input "**********"
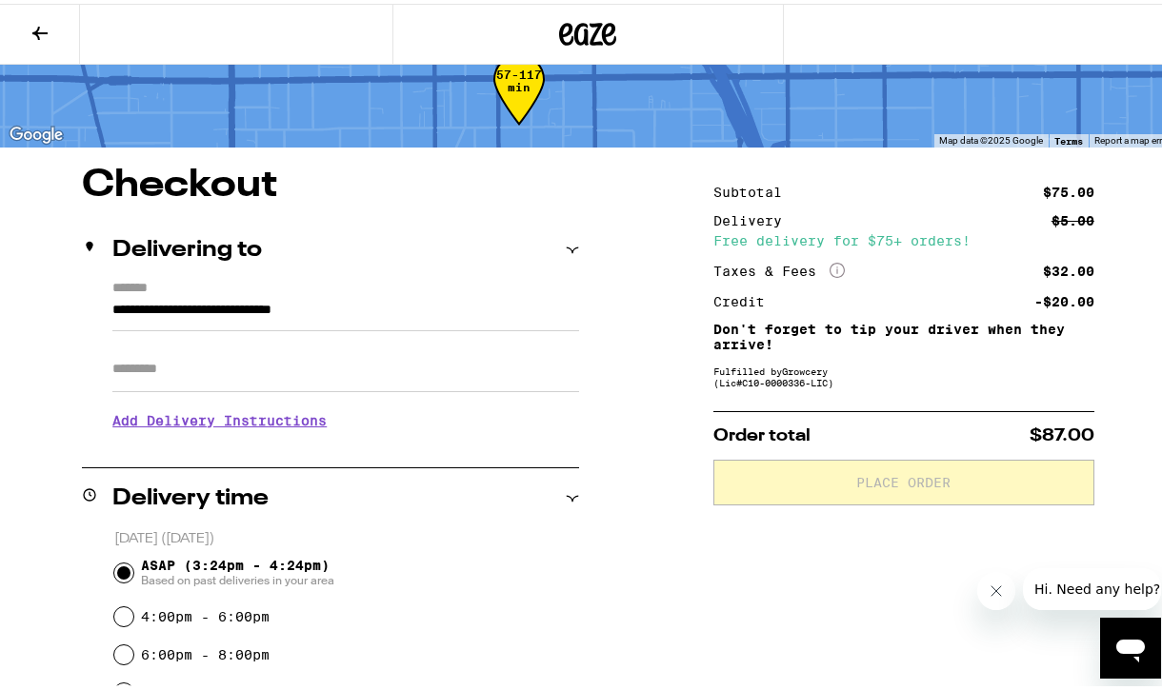
click at [326, 384] on input "Apt/Suite" at bounding box center [345, 366] width 467 height 46
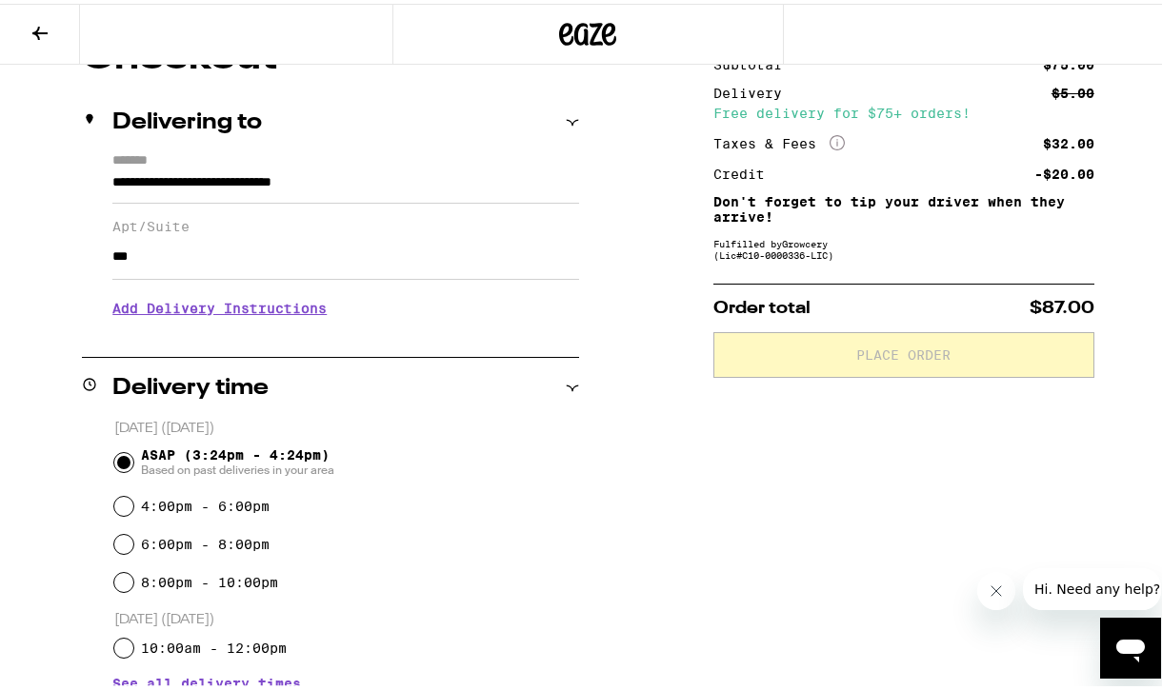
scroll to position [209, 0]
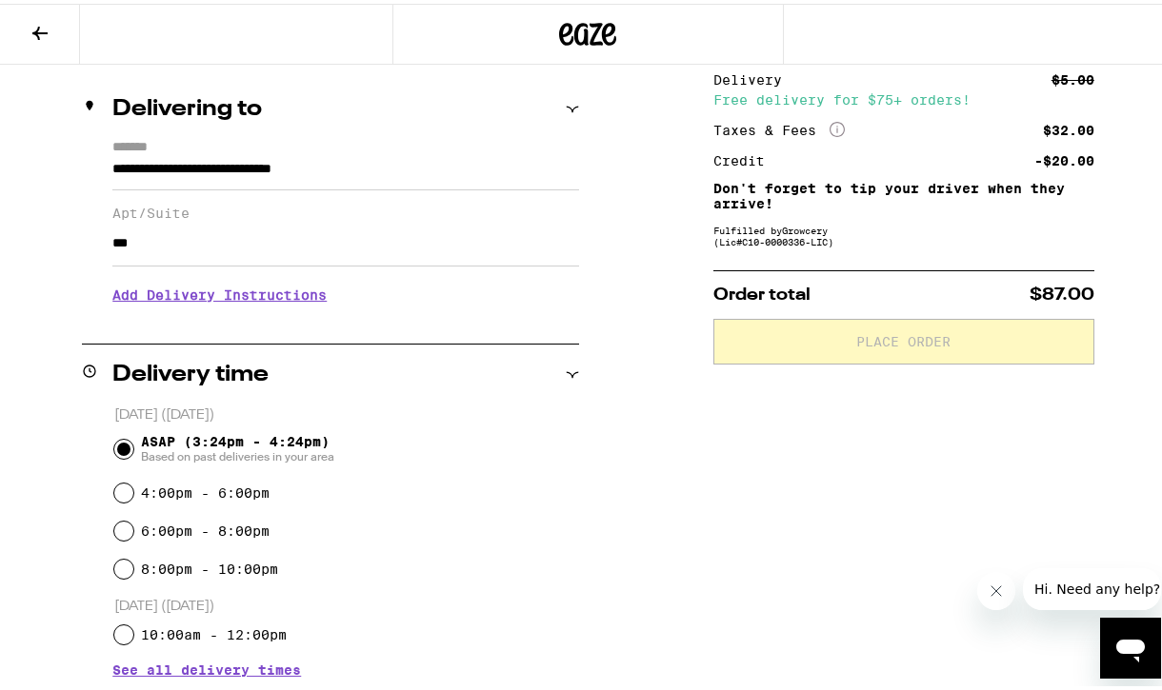
type input "***"
click at [236, 297] on h3 "Add Delivery Instructions" at bounding box center [345, 291] width 467 height 44
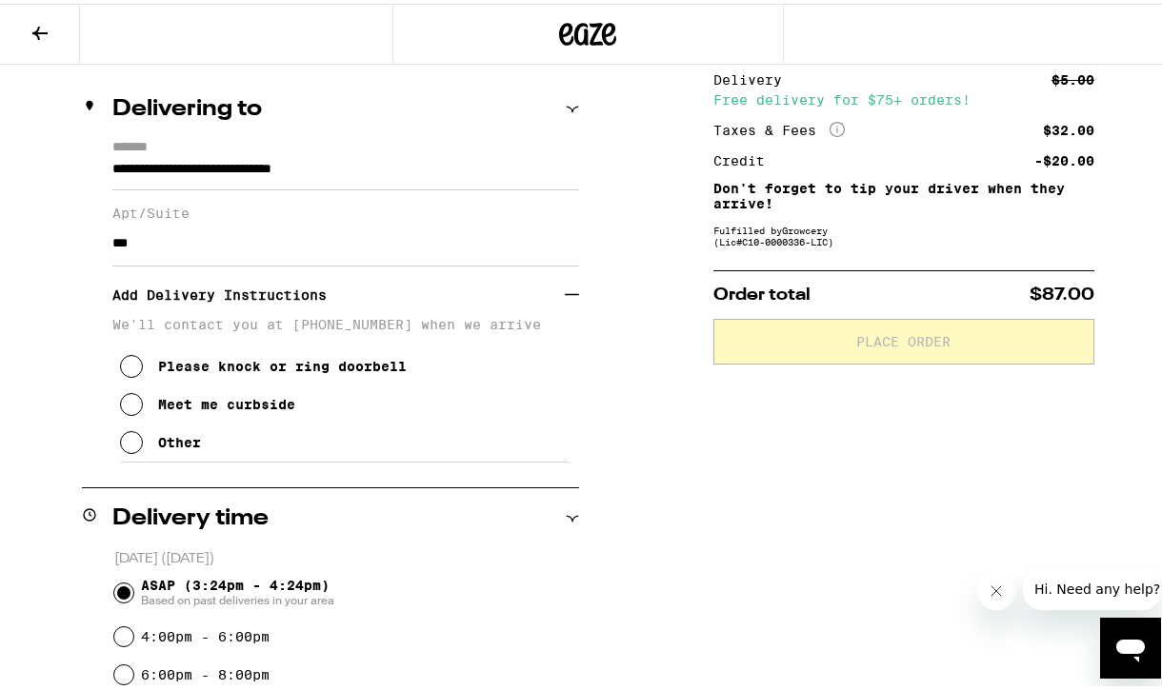
click at [127, 370] on icon at bounding box center [131, 362] width 23 height 23
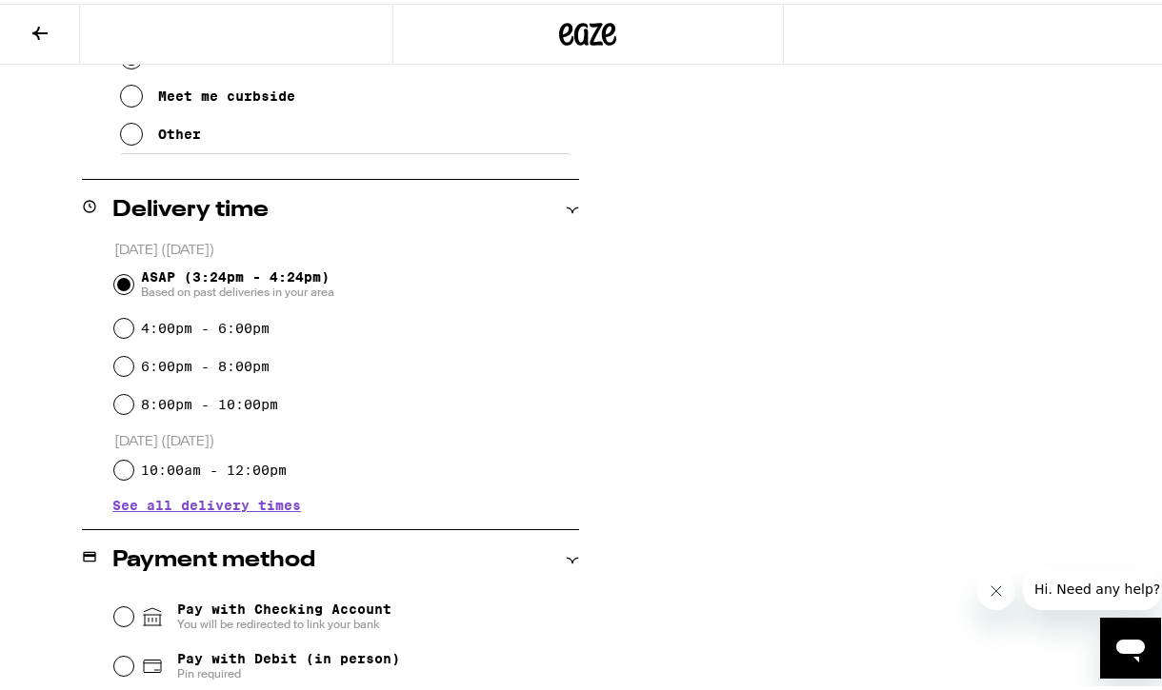
scroll to position [530, 0]
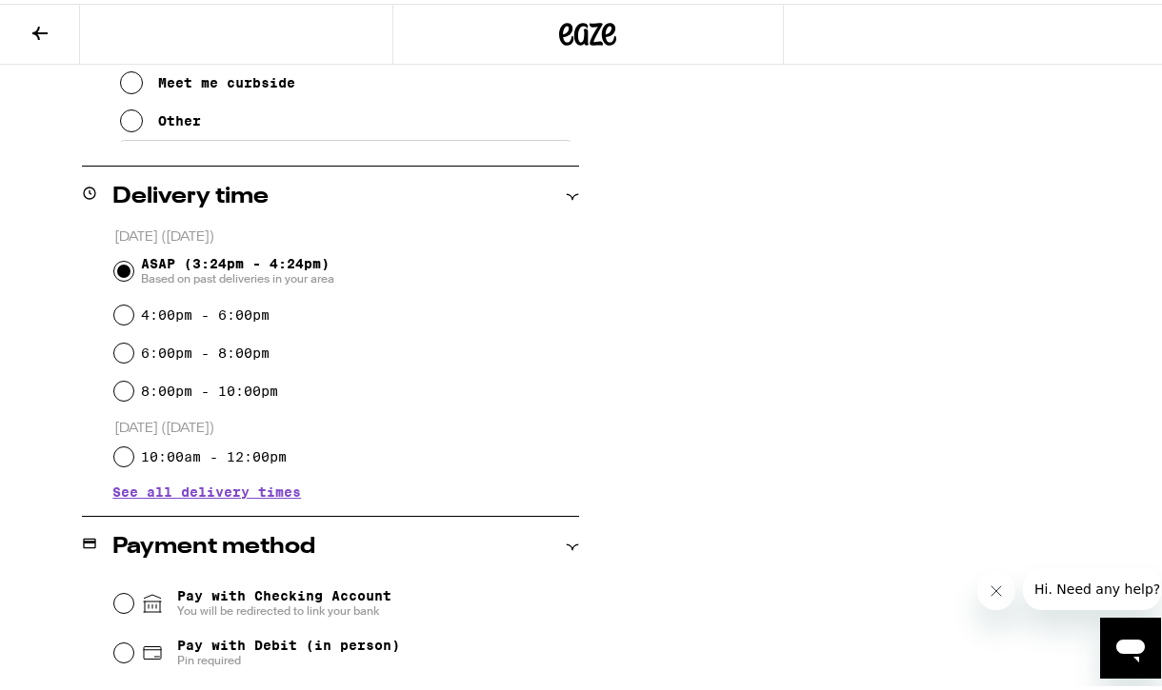
click at [115, 268] on input "ASAP (3:24pm - 4:24pm) Based on past deliveries in your area" at bounding box center [123, 267] width 19 height 19
click at [123, 269] on input "ASAP (3:24pm - 4:24pm) Based on past deliveries in your area" at bounding box center [123, 267] width 19 height 19
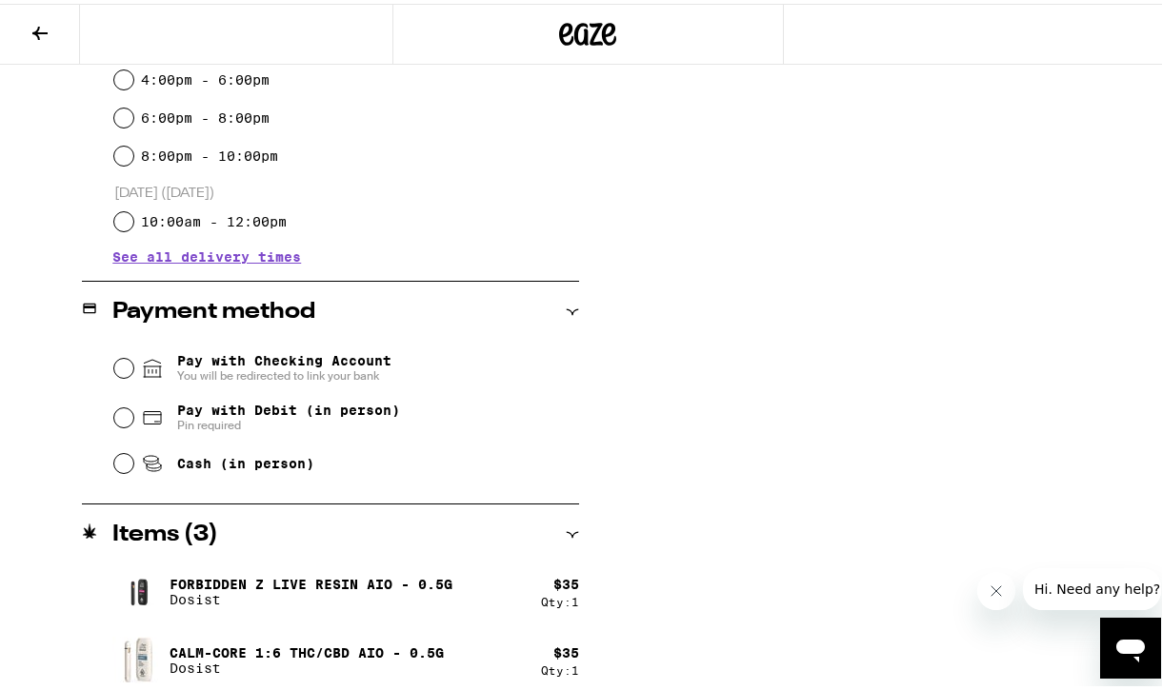
scroll to position [768, 0]
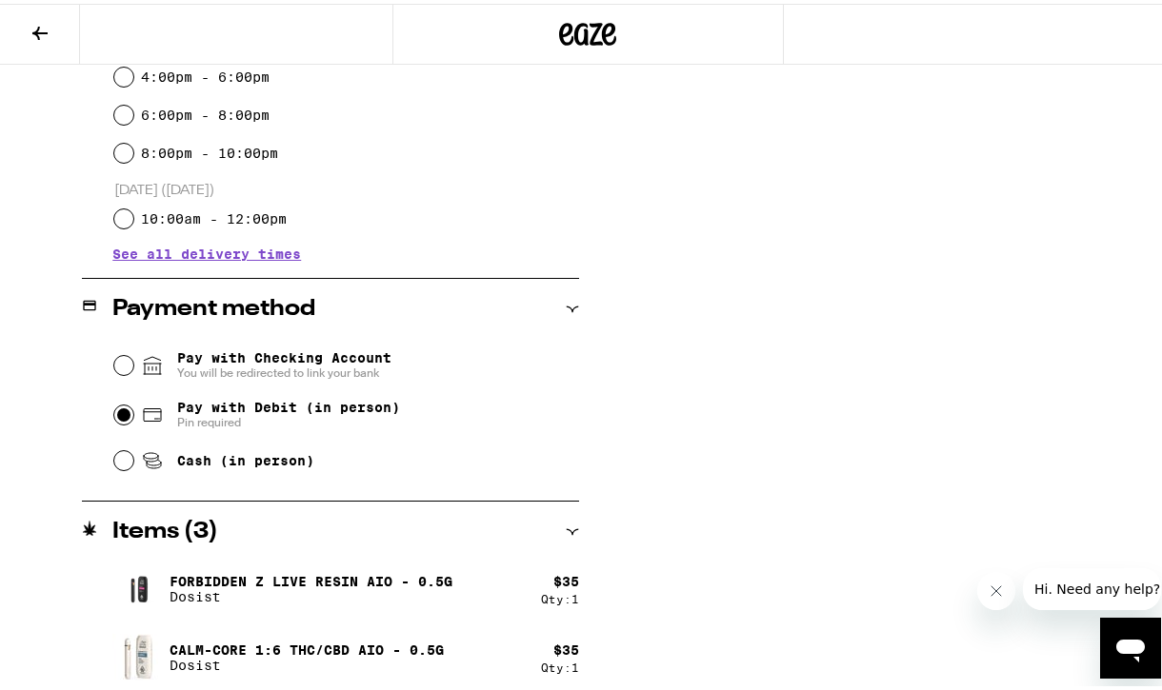
click at [114, 414] on input "Pay with Debit (in person) Pin required" at bounding box center [123, 411] width 19 height 19
radio input "true"
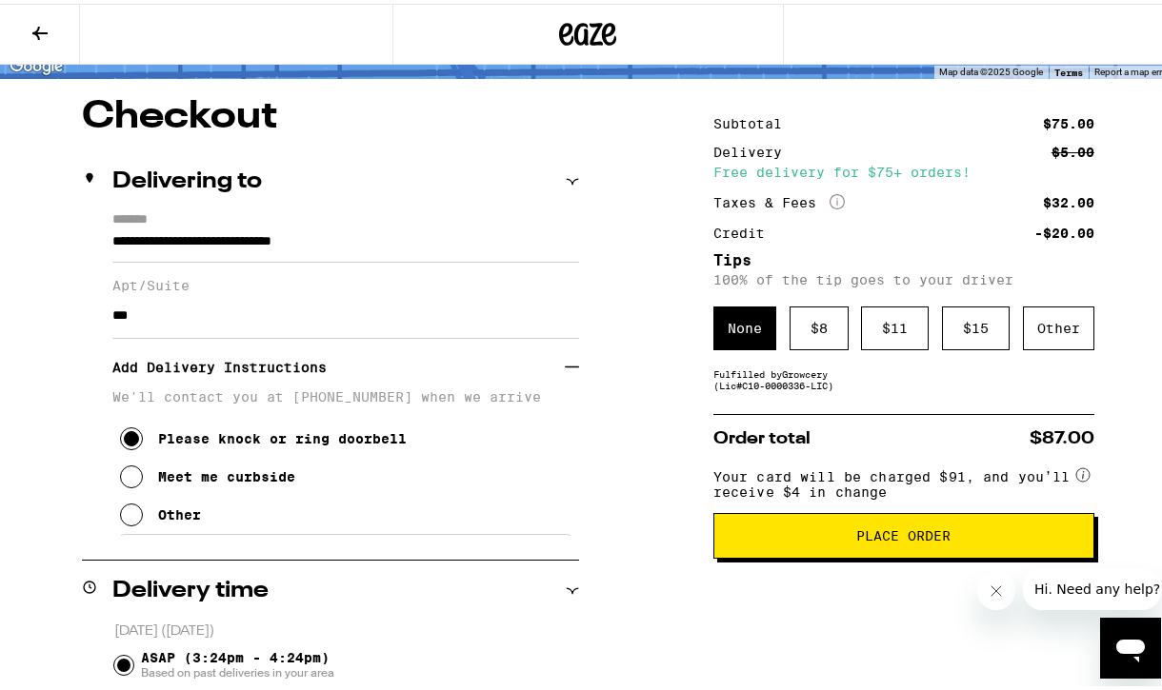
scroll to position [135, 0]
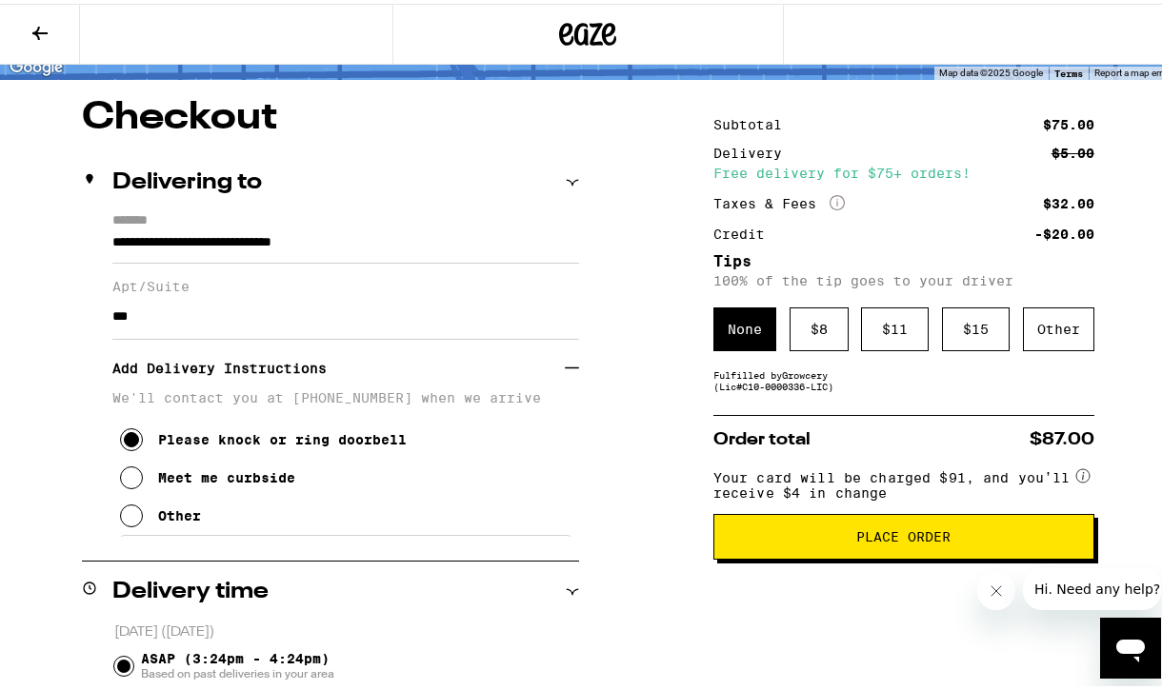
click at [744, 328] on div "None" at bounding box center [744, 326] width 63 height 44
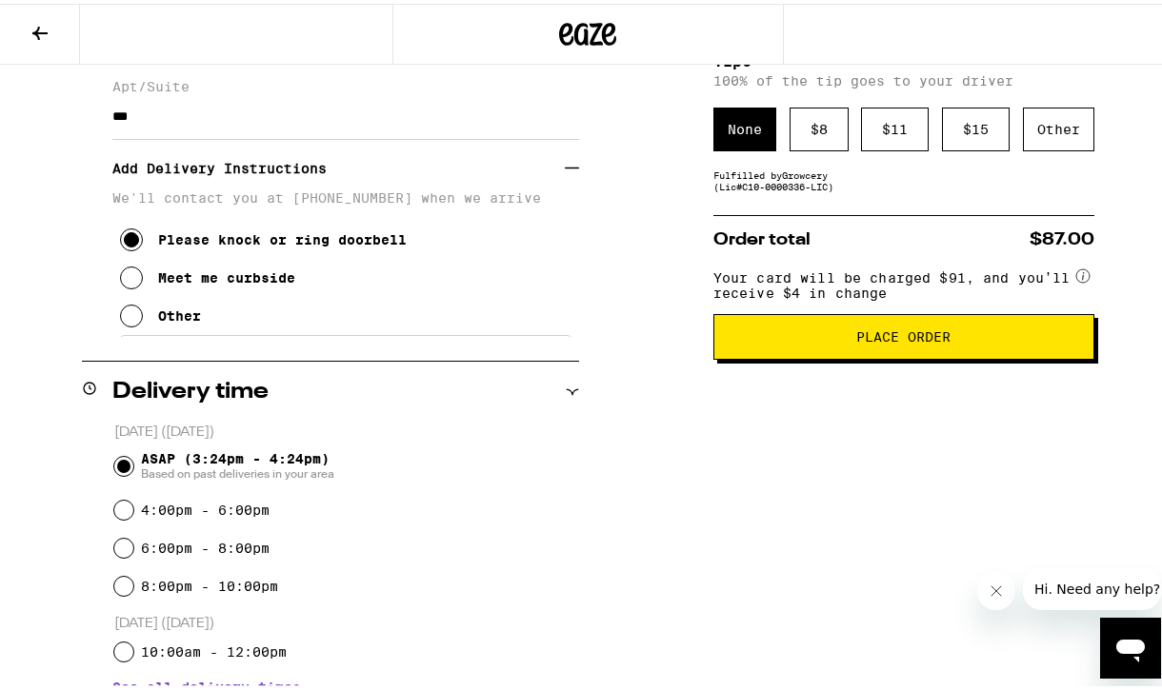
scroll to position [371, 0]
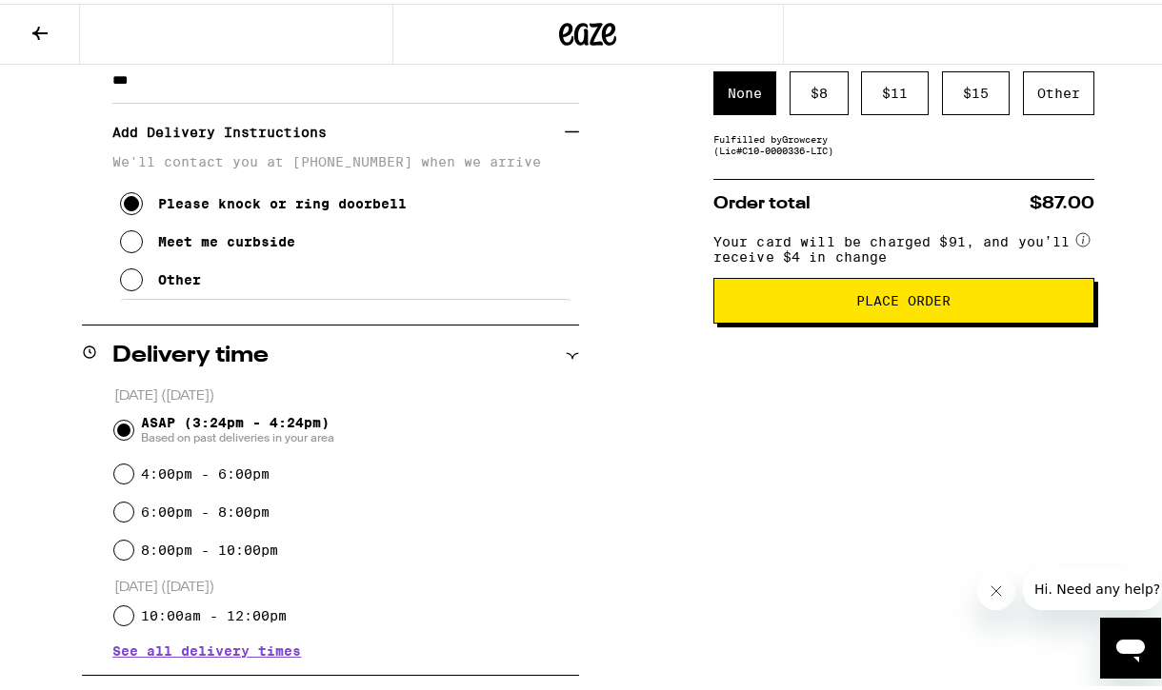
click at [889, 304] on span "Place Order" at bounding box center [903, 296] width 94 height 13
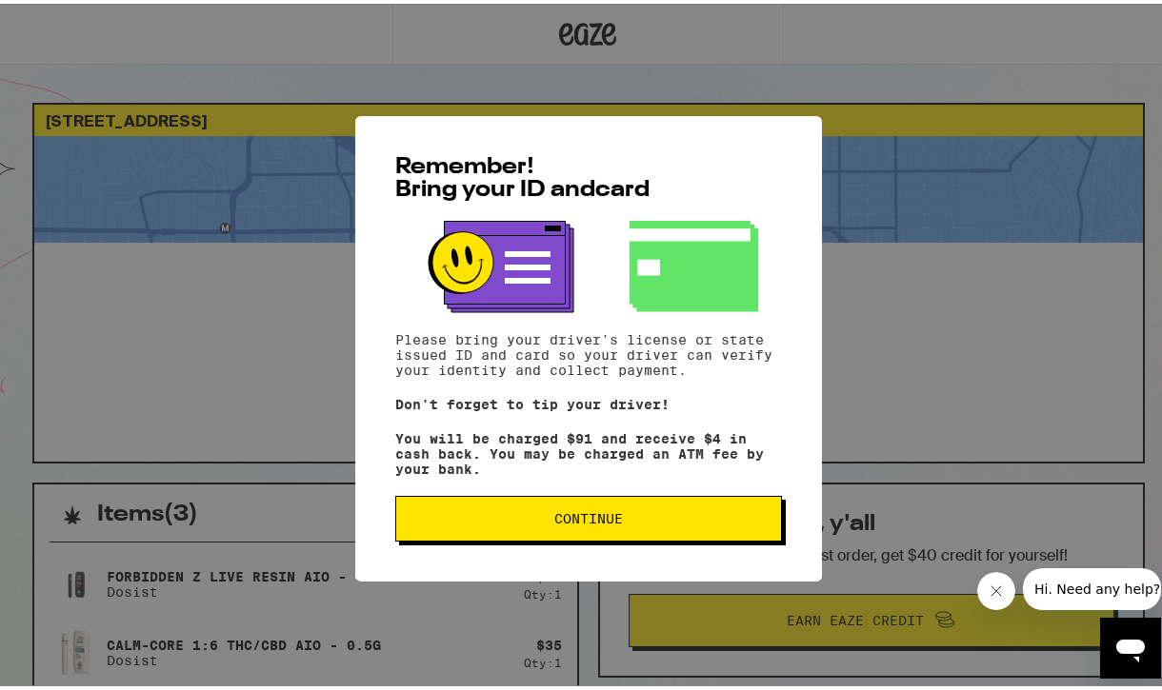
click at [627, 537] on button "Continue" at bounding box center [588, 515] width 387 height 46
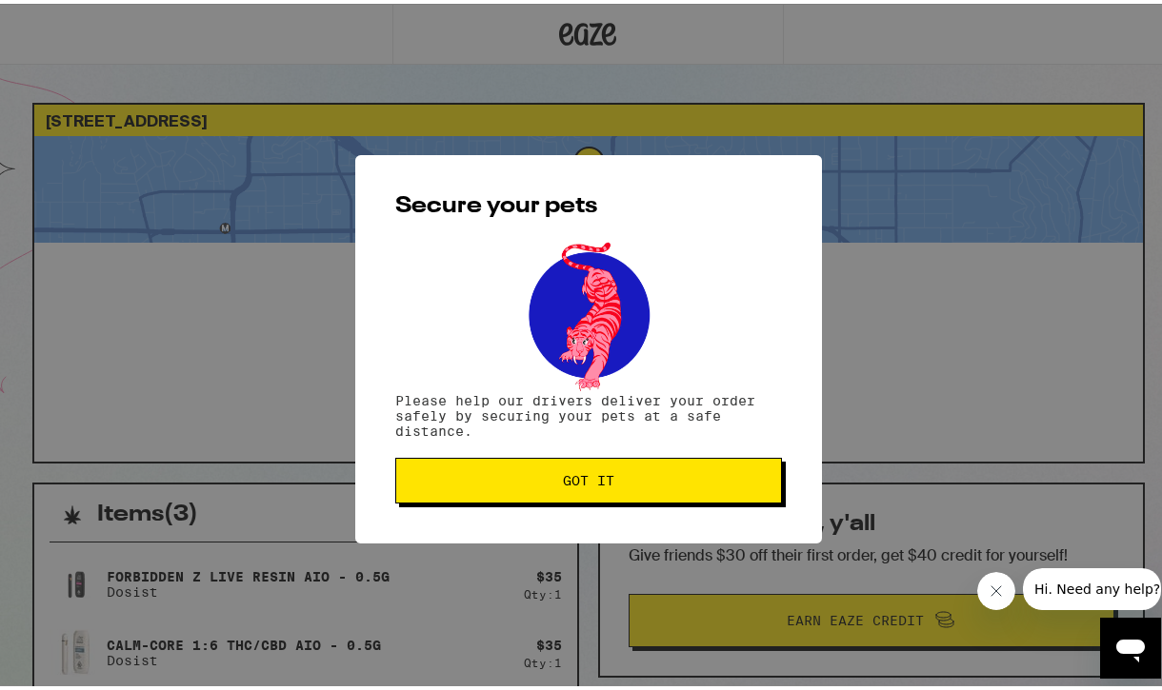
click at [652, 500] on button "Got it" at bounding box center [588, 477] width 387 height 46
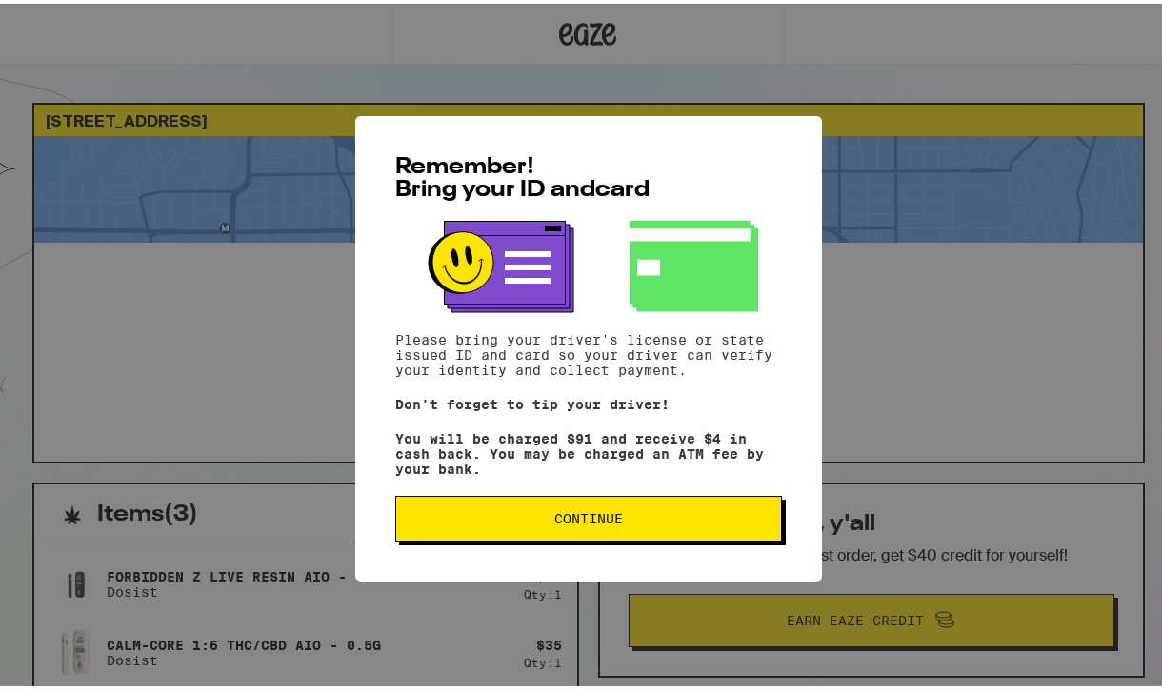
click at [686, 531] on button "Continue" at bounding box center [588, 515] width 387 height 46
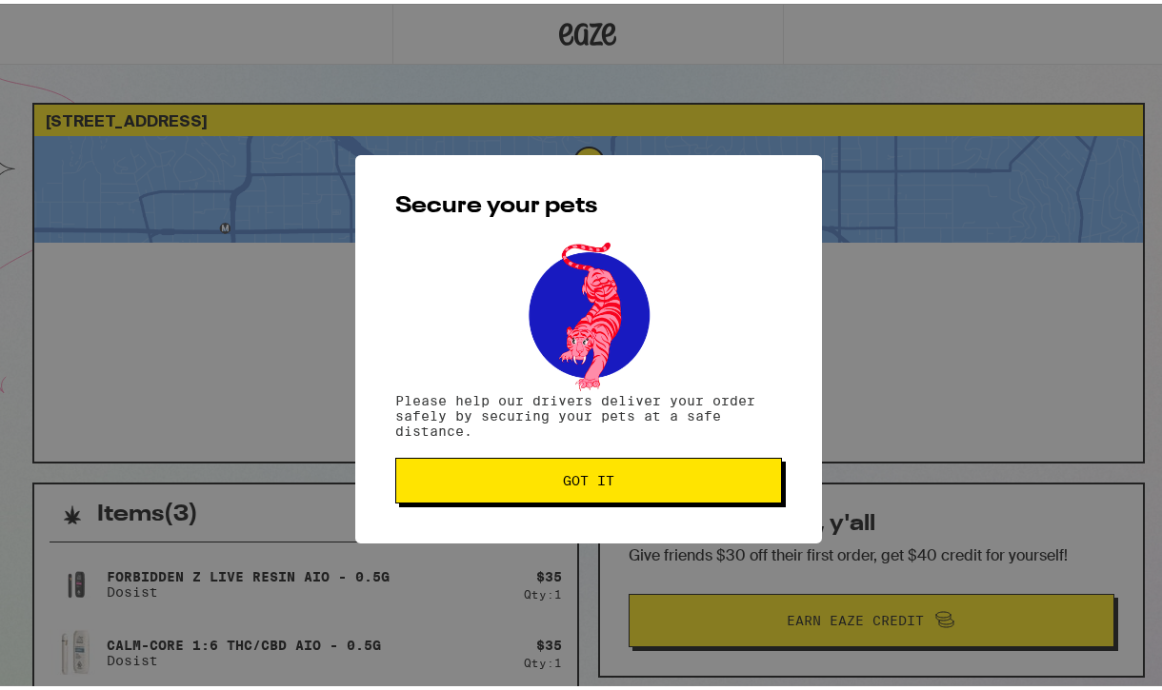
click at [664, 504] on div "Secure your pets Please help our drivers deliver your order safely by securing …" at bounding box center [588, 345] width 467 height 389
click at [569, 480] on span "Got it" at bounding box center [588, 476] width 51 height 13
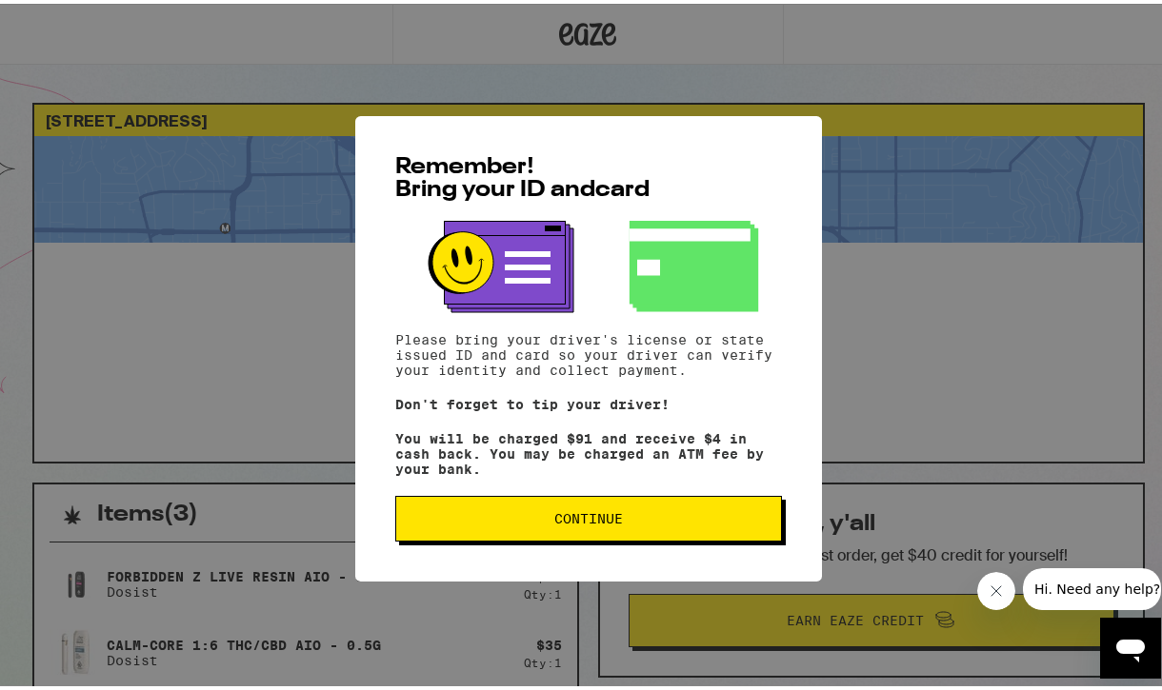
click at [591, 522] on span "Continue" at bounding box center [588, 515] width 69 height 13
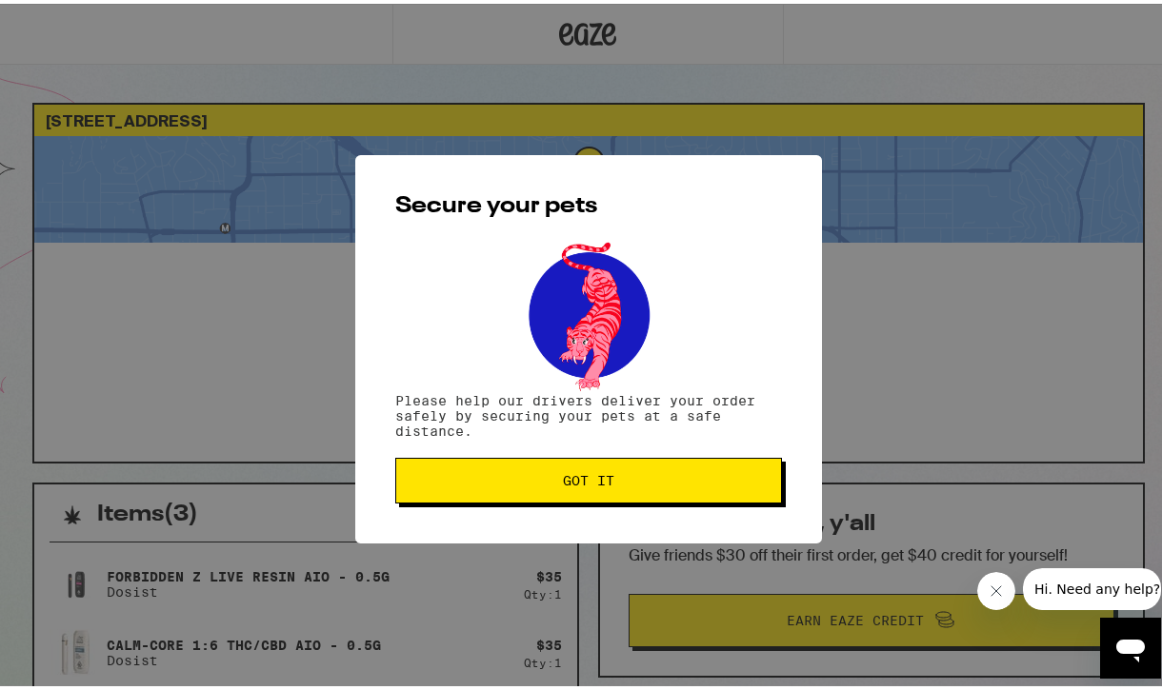
click at [628, 469] on button "Got it" at bounding box center [588, 477] width 387 height 46
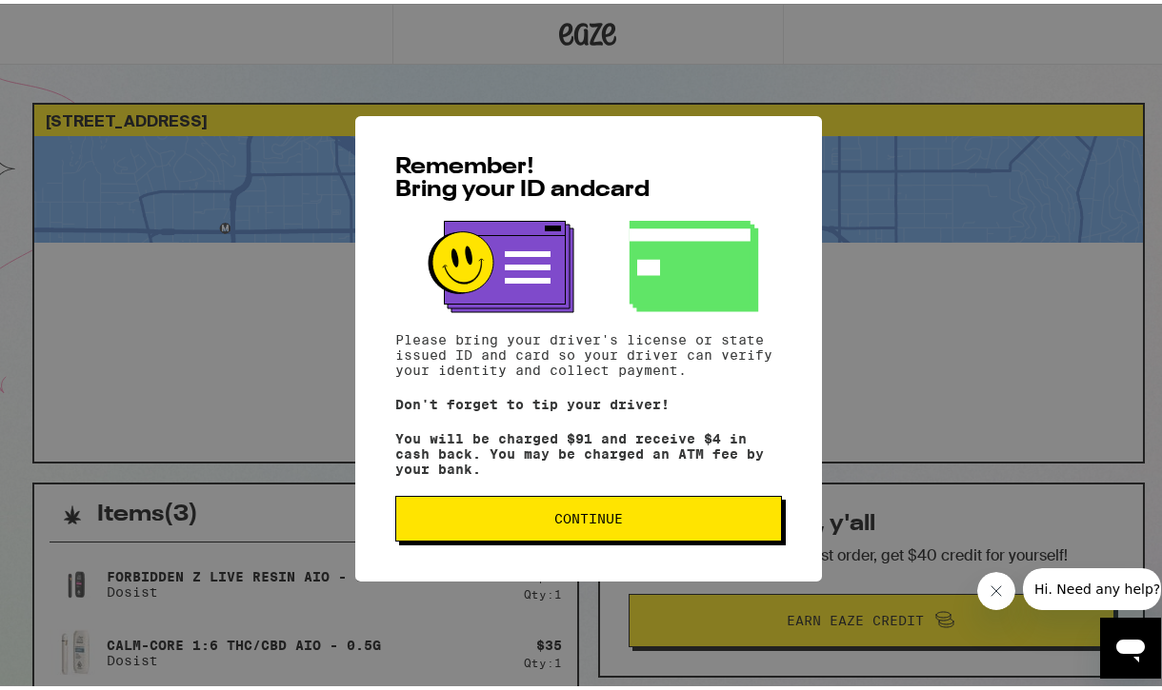
click at [555, 532] on button "Continue" at bounding box center [588, 515] width 387 height 46
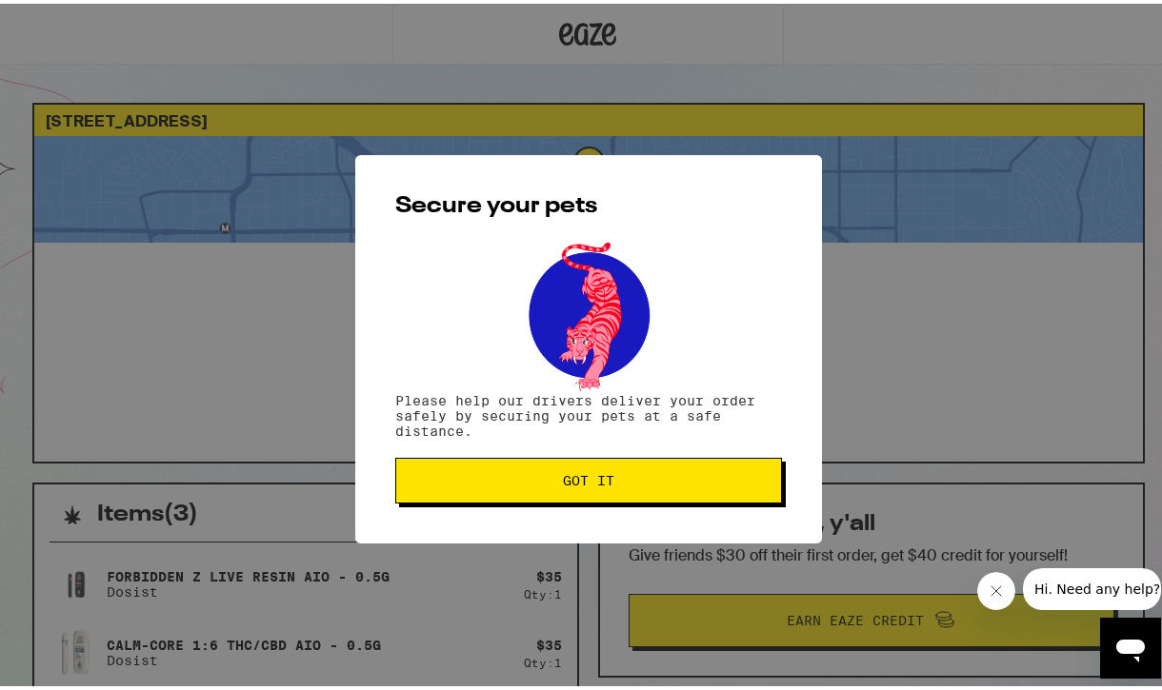
click at [605, 472] on span "Got it" at bounding box center [588, 476] width 51 height 13
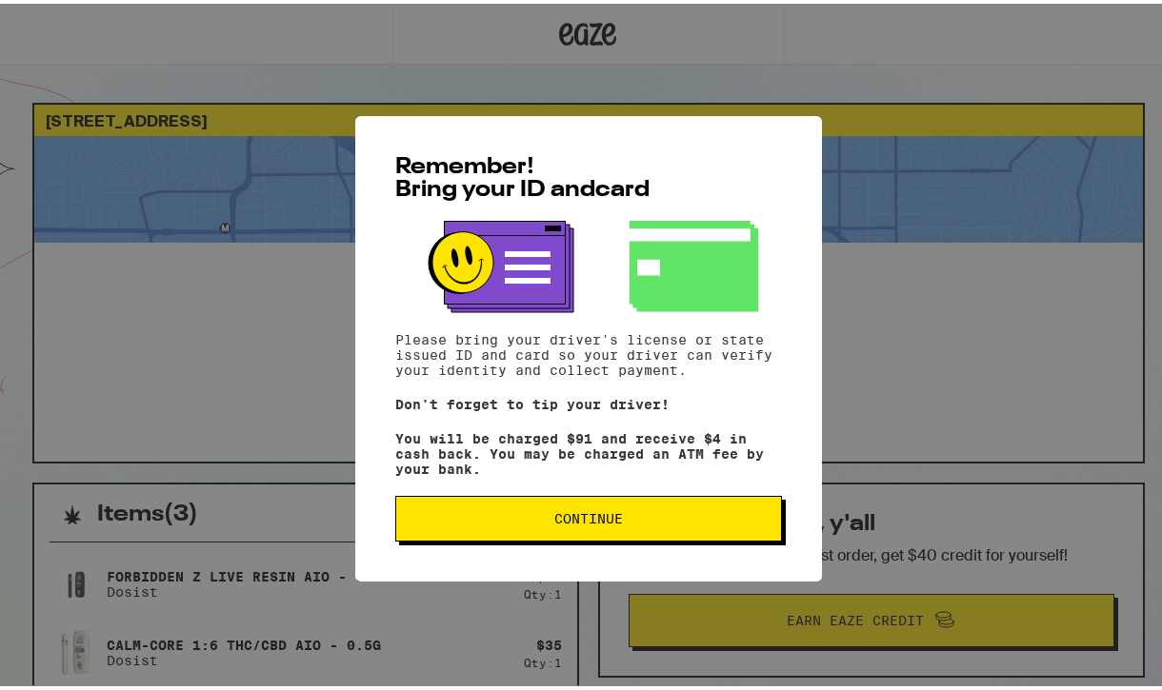
click at [609, 518] on span "Continue" at bounding box center [588, 515] width 69 height 13
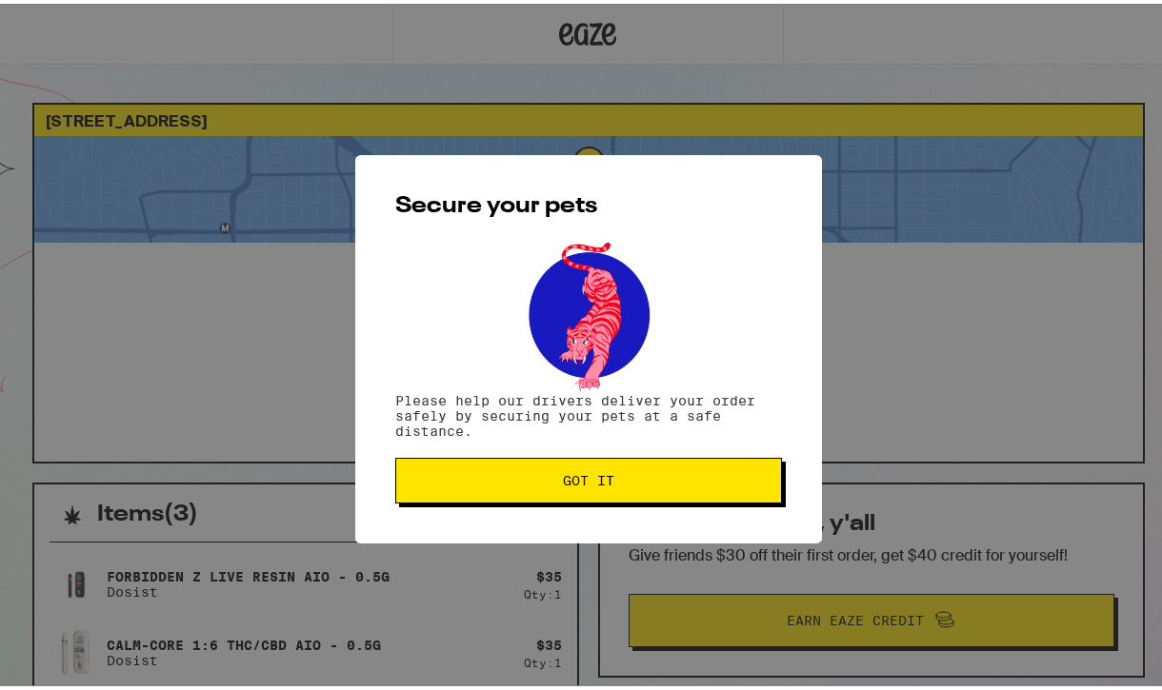
click at [624, 475] on span "Got it" at bounding box center [588, 476] width 354 height 13
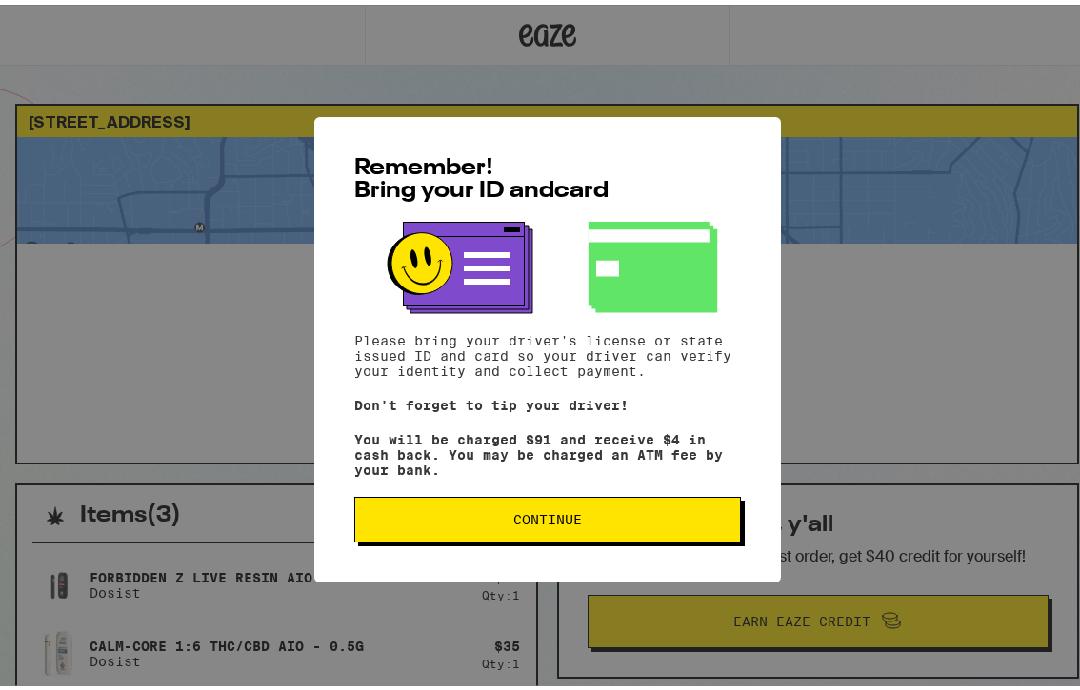
click at [551, 516] on span "Continue" at bounding box center [547, 515] width 69 height 13
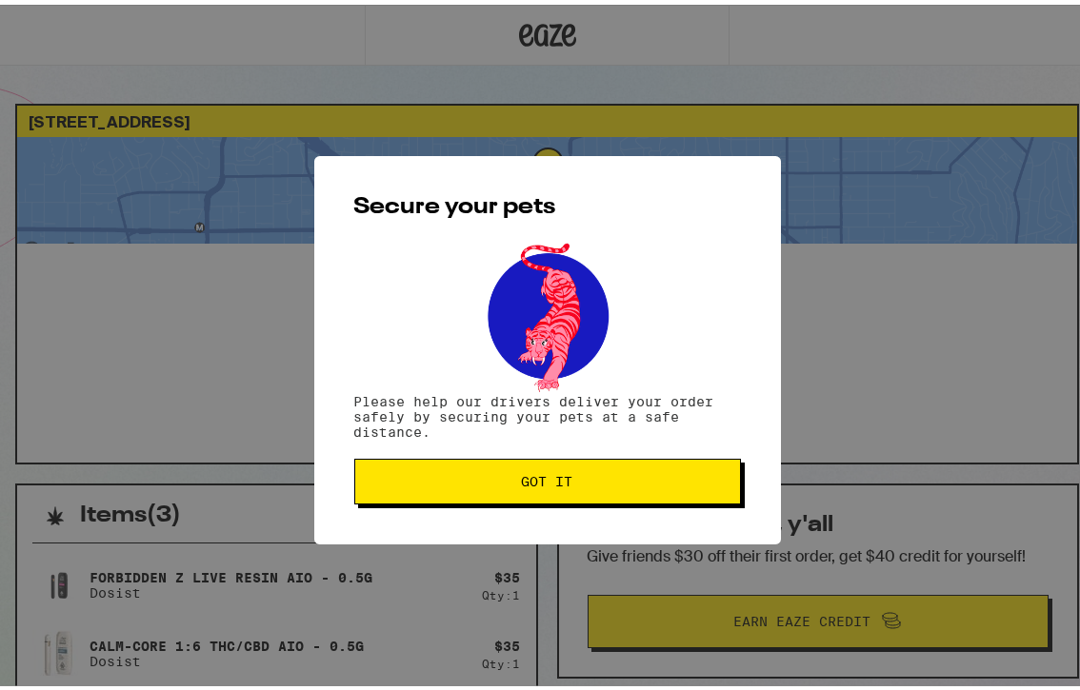
click at [564, 491] on button "Got it" at bounding box center [547, 477] width 387 height 46
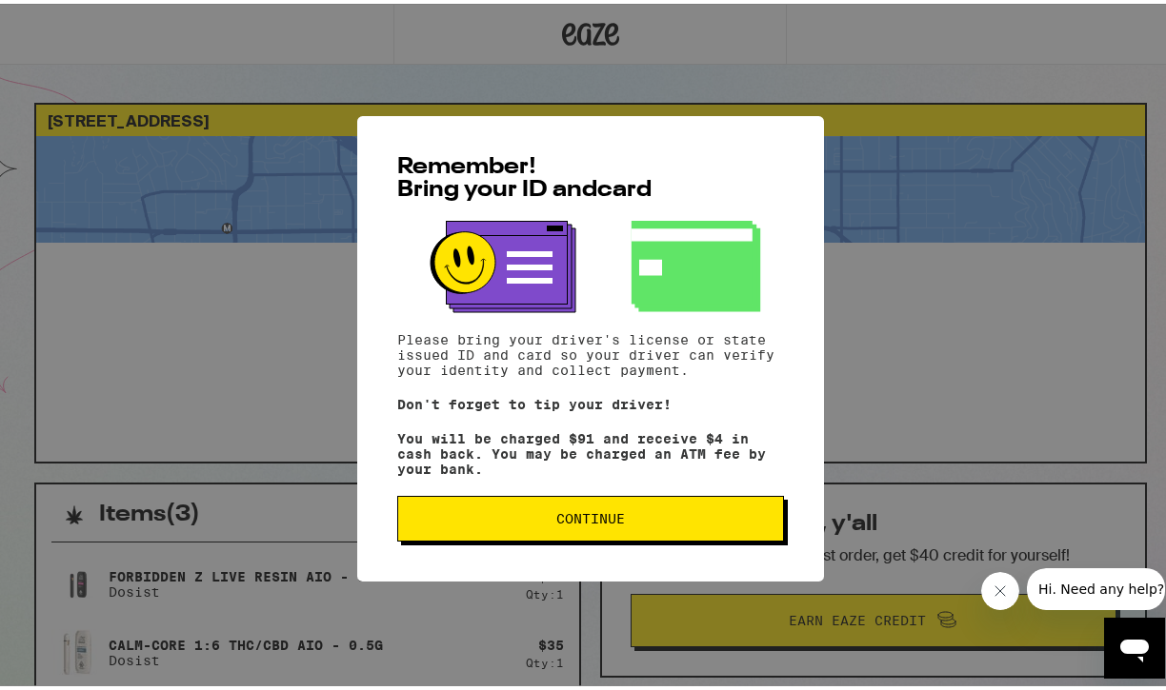
click at [520, 535] on button "Continue" at bounding box center [590, 515] width 387 height 46
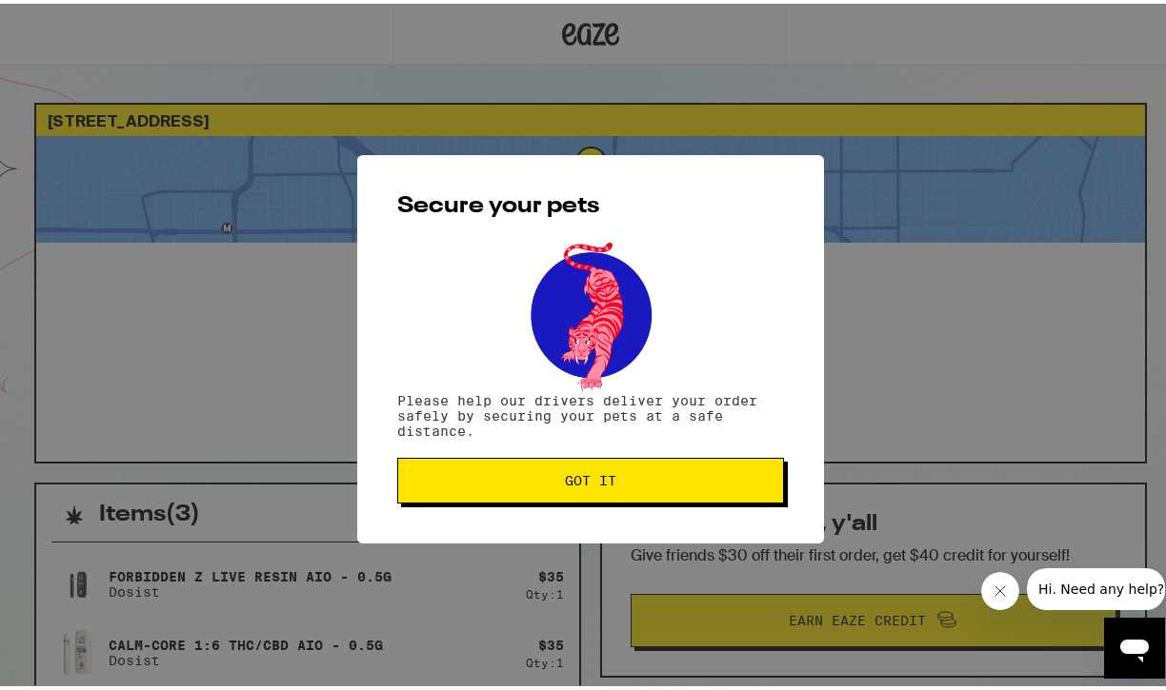
click at [546, 484] on span "Got it" at bounding box center [590, 476] width 354 height 13
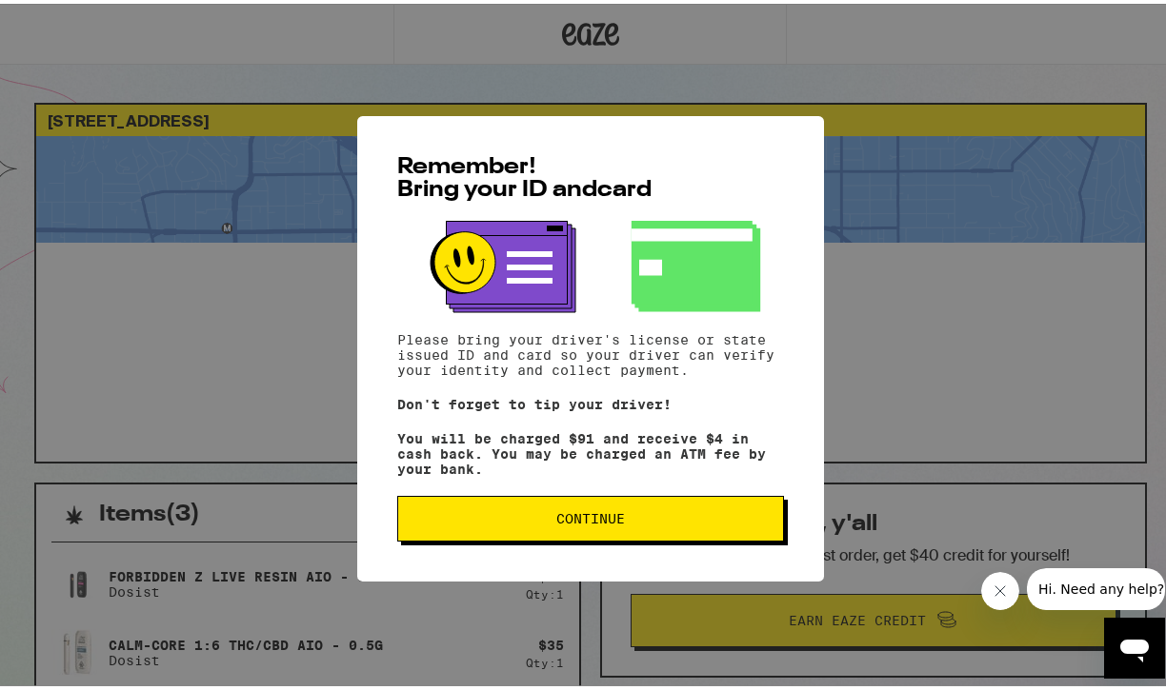
click at [572, 518] on span "Continue" at bounding box center [590, 515] width 69 height 13
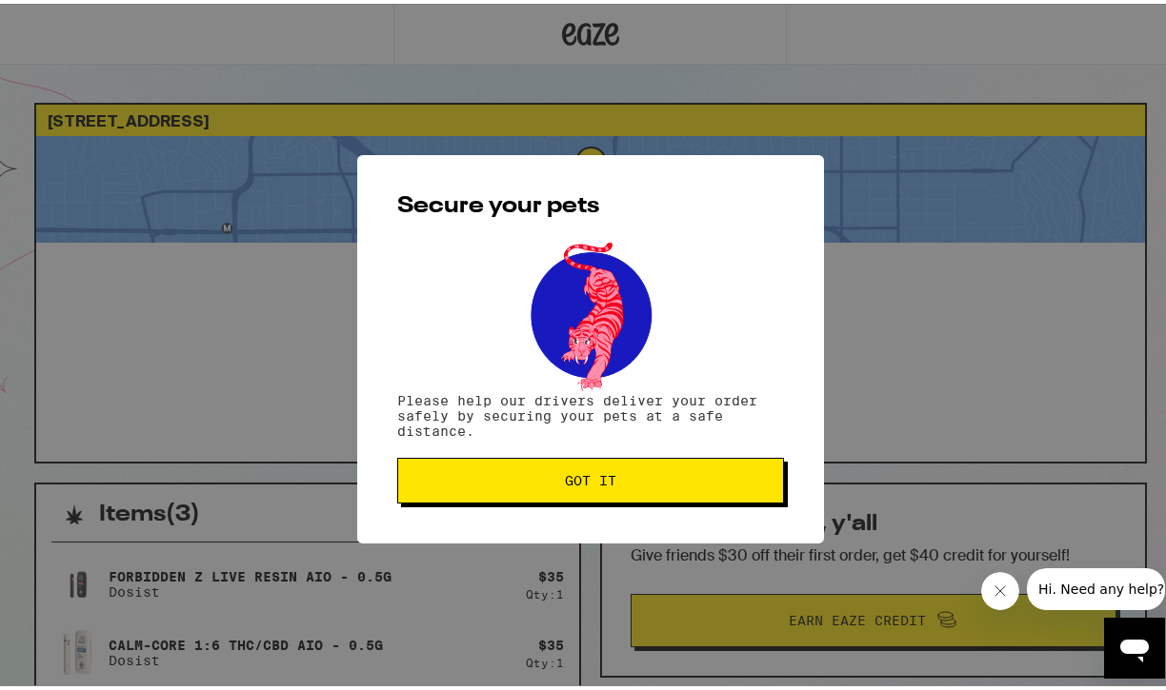
click at [585, 496] on button "Got it" at bounding box center [590, 477] width 387 height 46
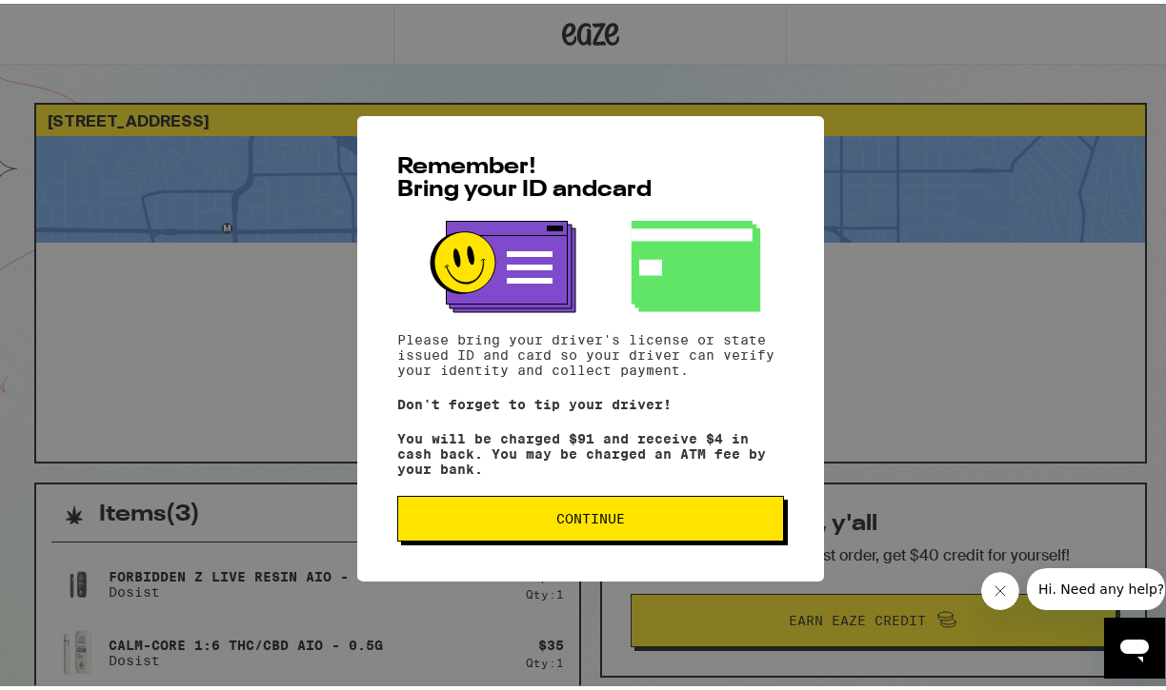
click at [645, 509] on button "Continue" at bounding box center [590, 515] width 387 height 46
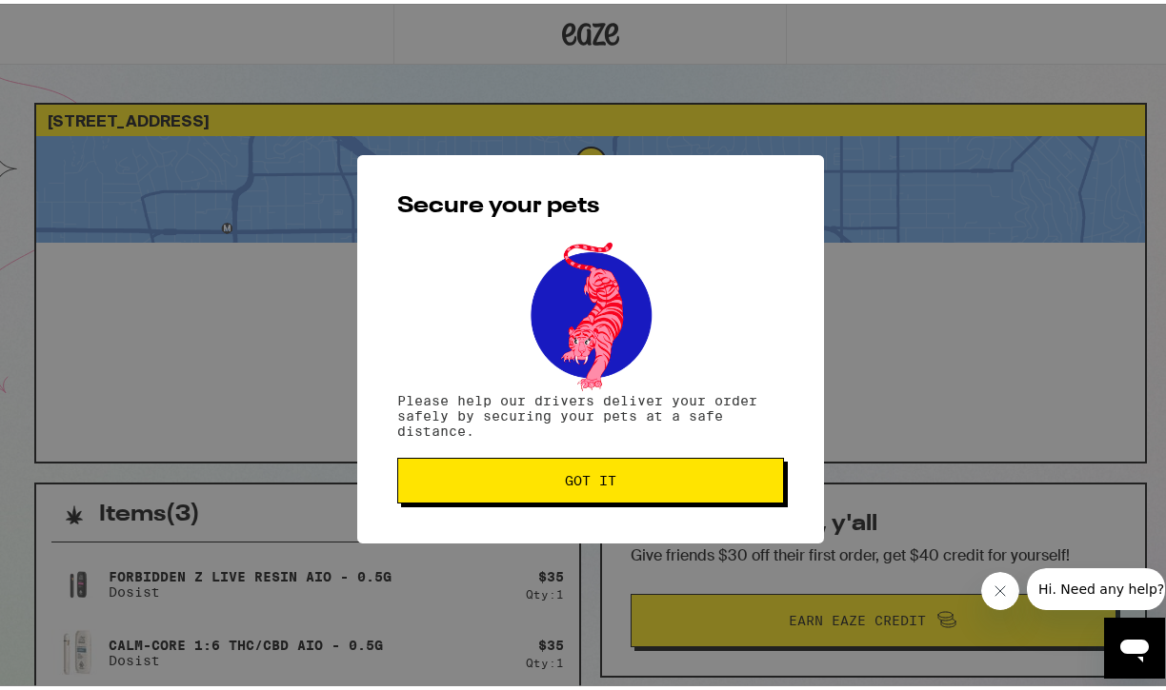
click at [622, 492] on button "Got it" at bounding box center [590, 477] width 387 height 46
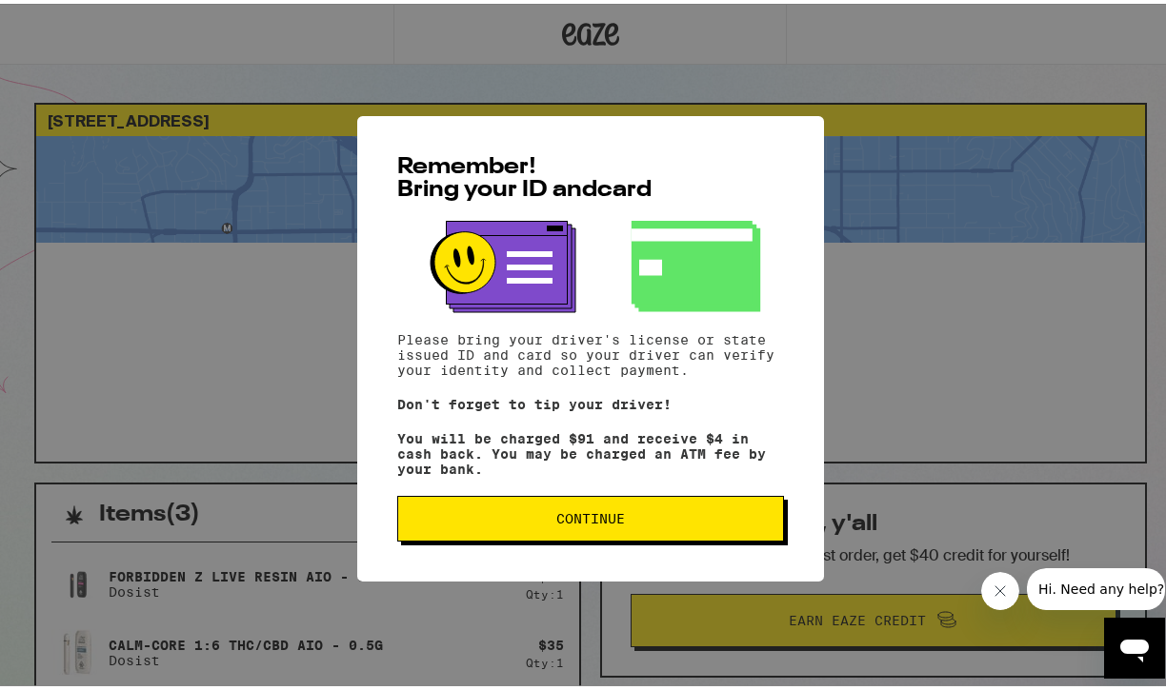
click at [608, 522] on span "Continue" at bounding box center [590, 515] width 69 height 13
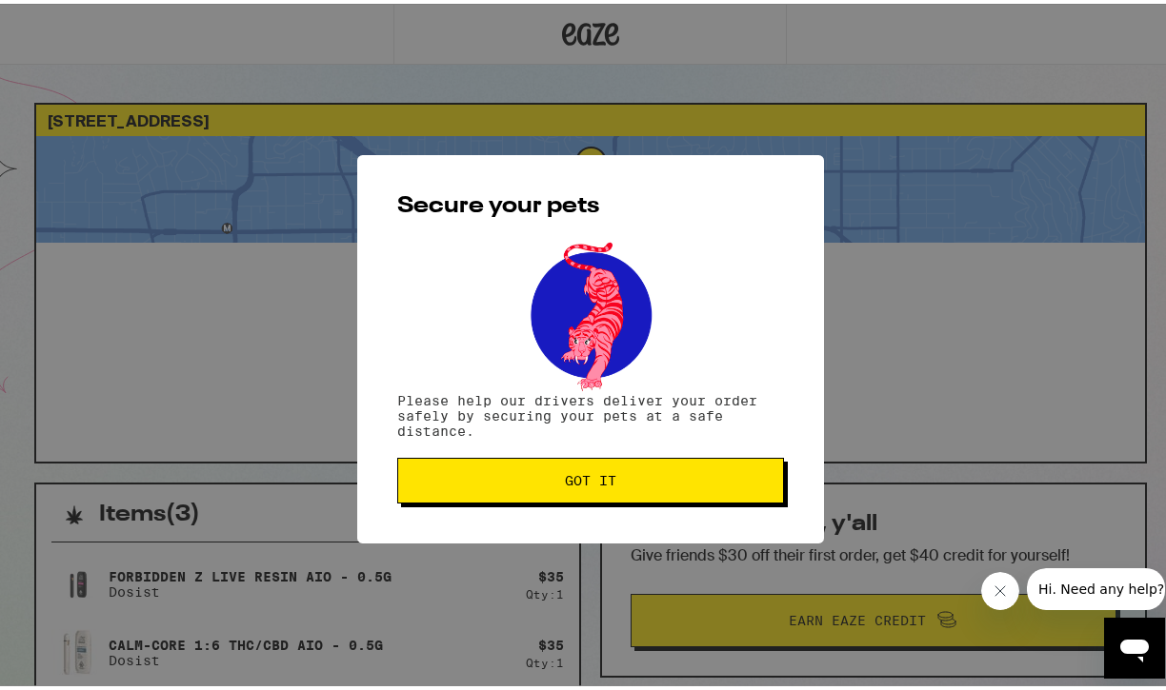
click at [595, 475] on span "Got it" at bounding box center [590, 476] width 51 height 13
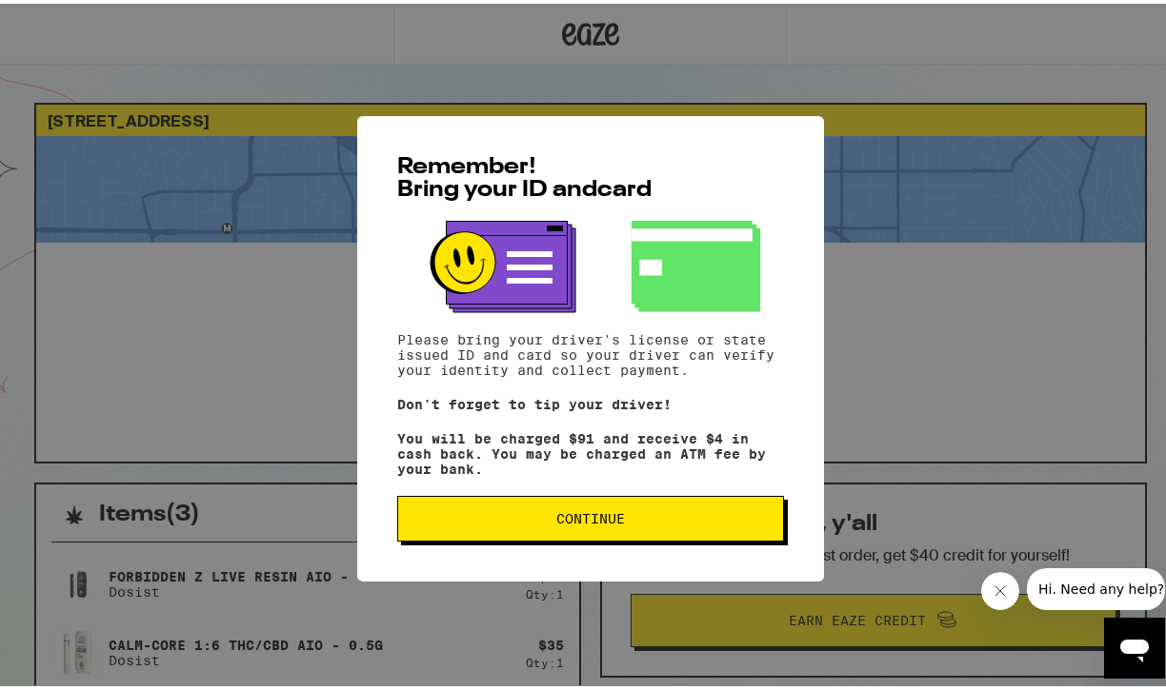
click at [567, 512] on button "Continue" at bounding box center [590, 515] width 387 height 46
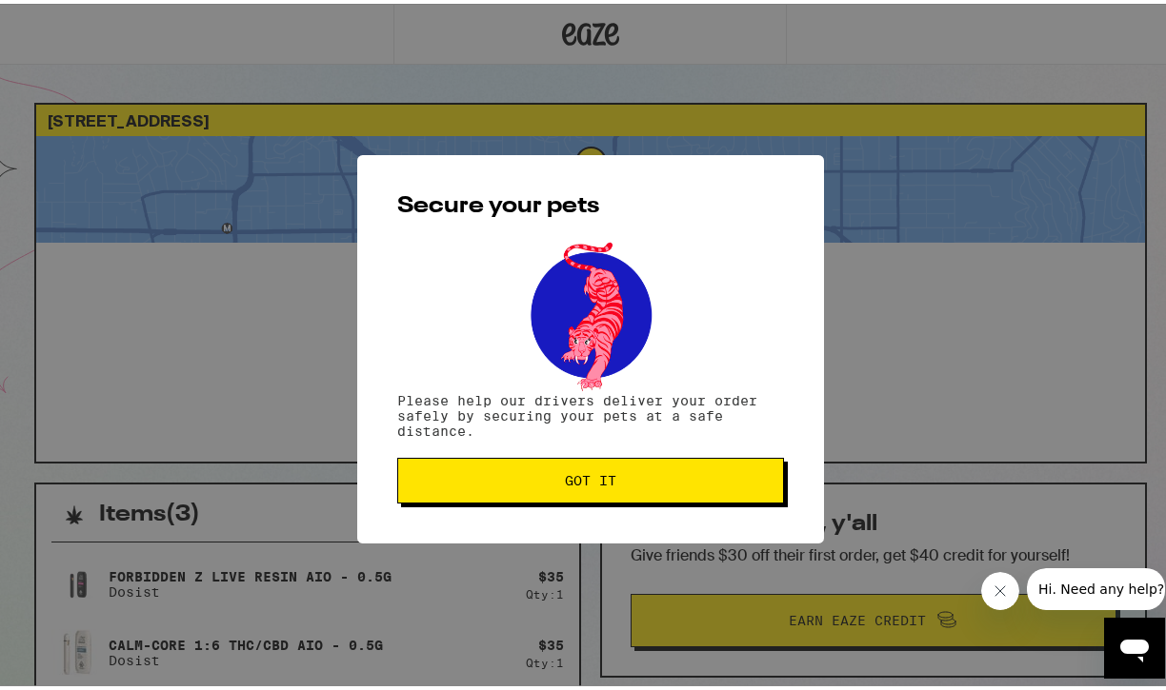
click at [556, 488] on button "Got it" at bounding box center [590, 477] width 387 height 46
